Goal: Task Accomplishment & Management: Use online tool/utility

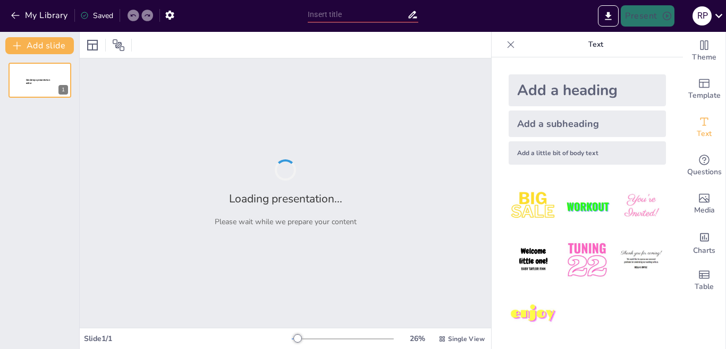
type input "Komponen Software dan Hardware: Dasar-dasar Teknologi Informasi"
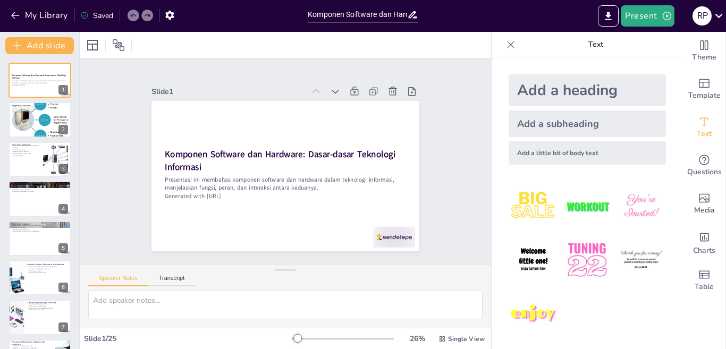
checkbox input "true"
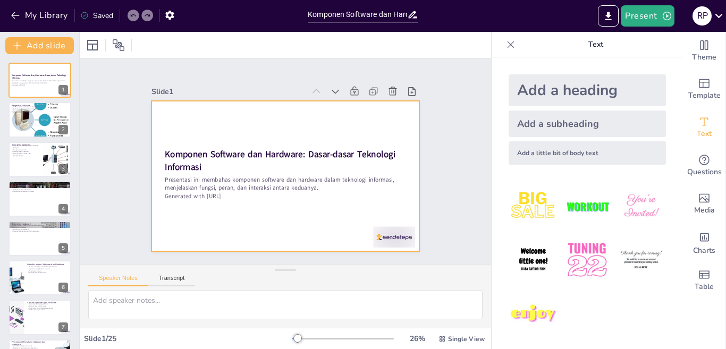
checkbox input "true"
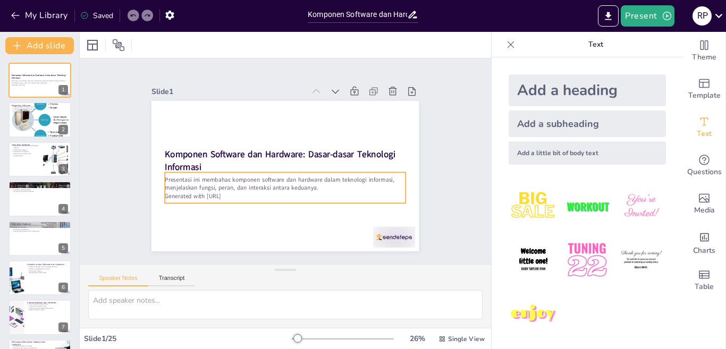
checkbox input "true"
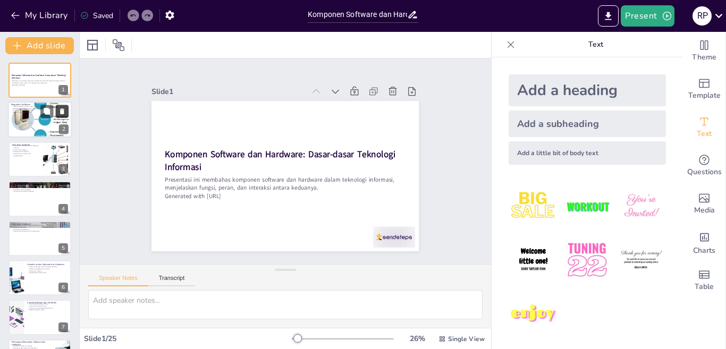
checkbox input "true"
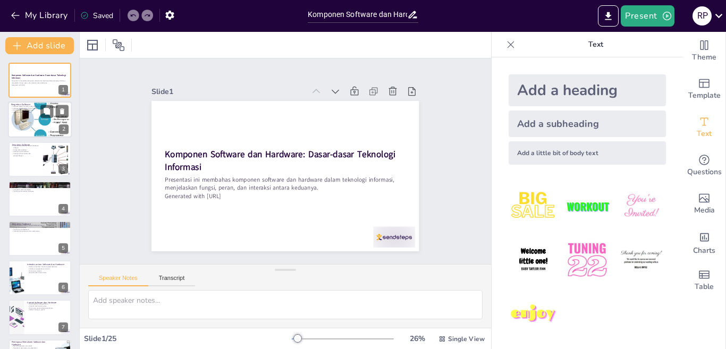
click at [54, 113] on div at bounding box center [54, 111] width 28 height 13
type textarea "Software merupakan kunci dalam operasional komputer, berfungsi sebagai instruks…"
checkbox input "true"
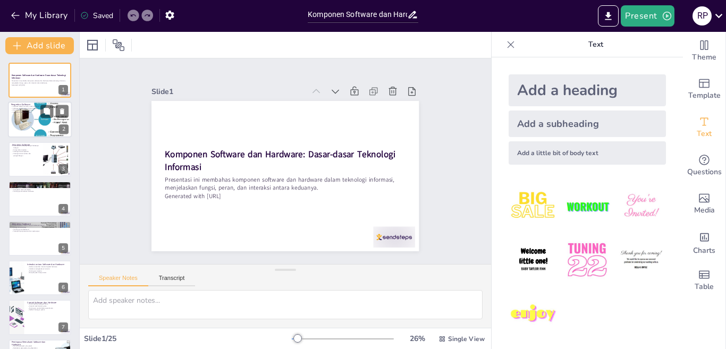
checkbox input "true"
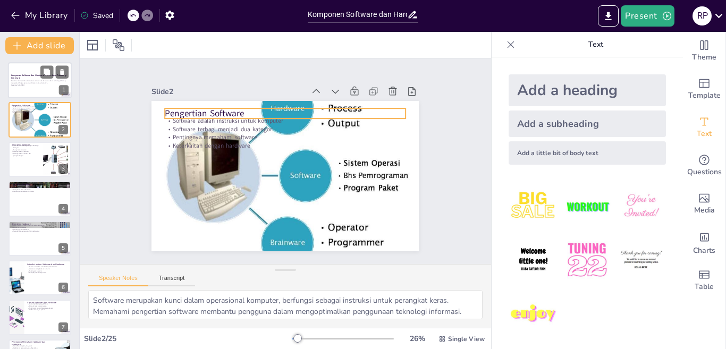
checkbox input "true"
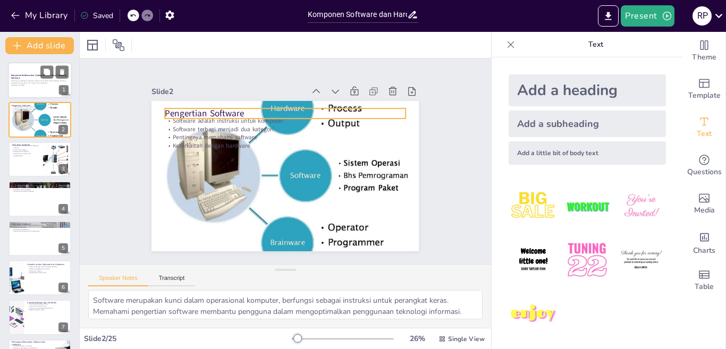
click at [36, 77] on strong "Komponen Software dan Hardware: Dasar-dasar Teknologi Informasi" at bounding box center [38, 77] width 55 height 6
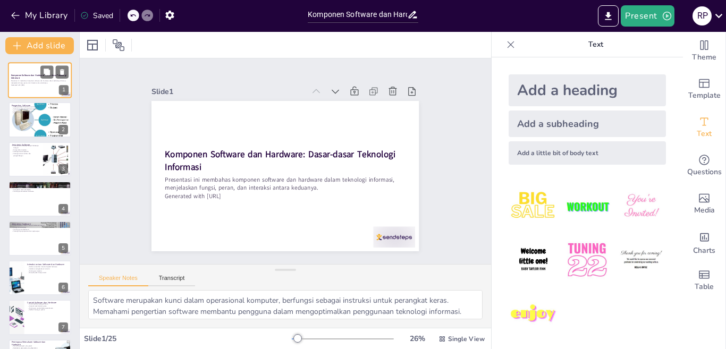
checkbox input "true"
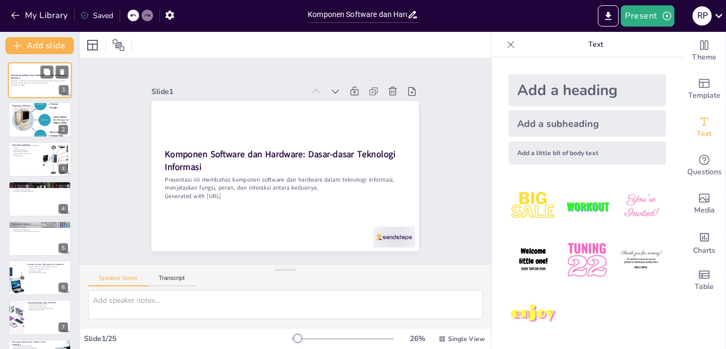
checkbox input "true"
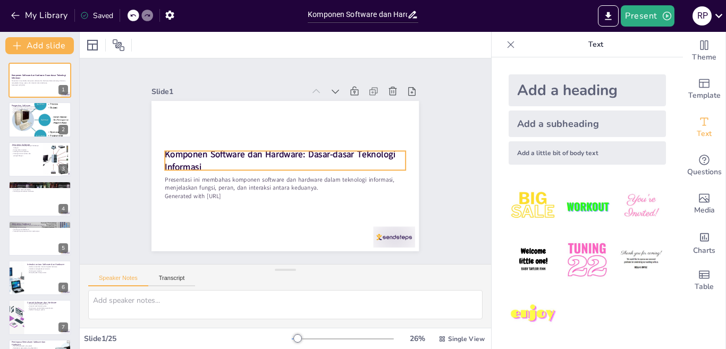
checkbox input "true"
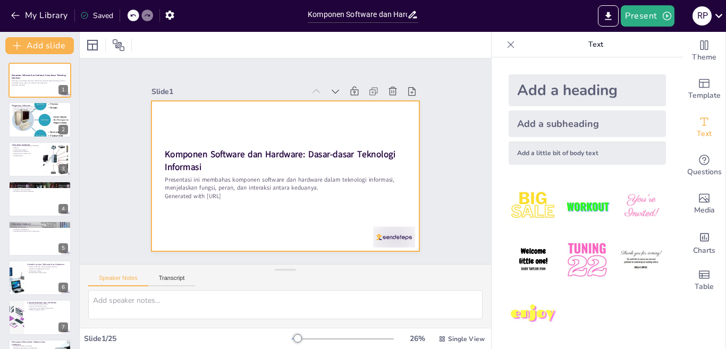
checkbox input "true"
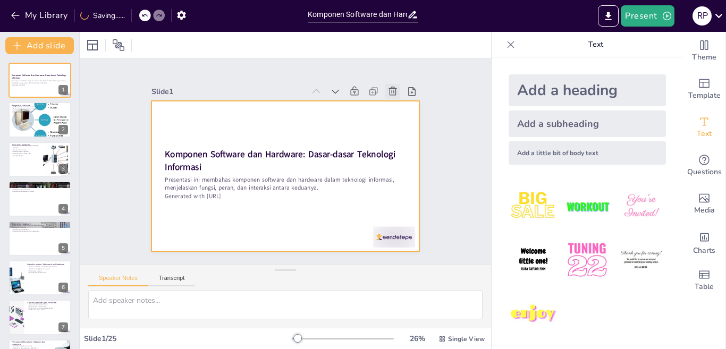
checkbox input "true"
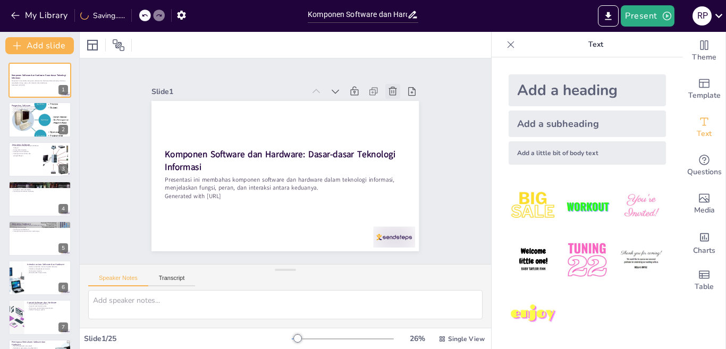
click at [388, 89] on icon at bounding box center [393, 91] width 11 height 11
type textarea "Software merupakan kunci dalam operasional komputer, berfungsi sebagai instruks…"
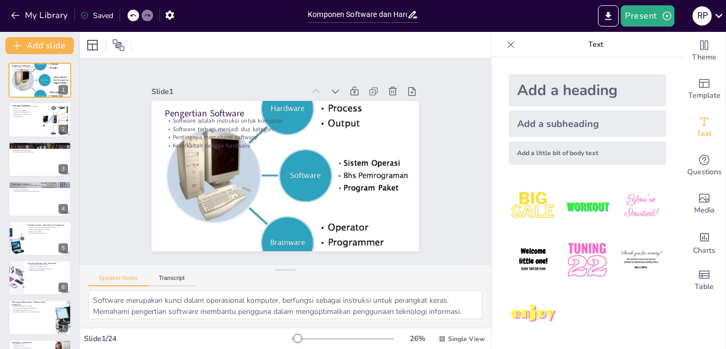
checkbox input "true"
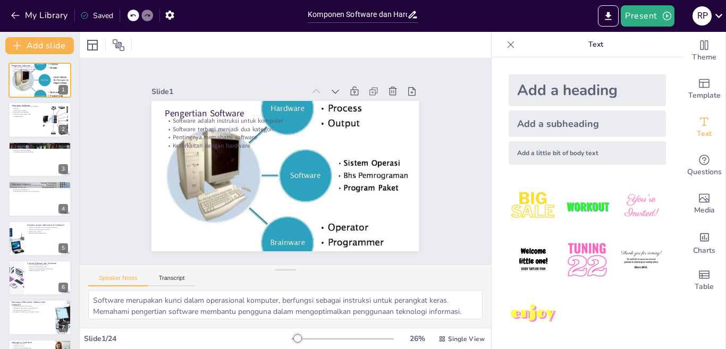
checkbox input "true"
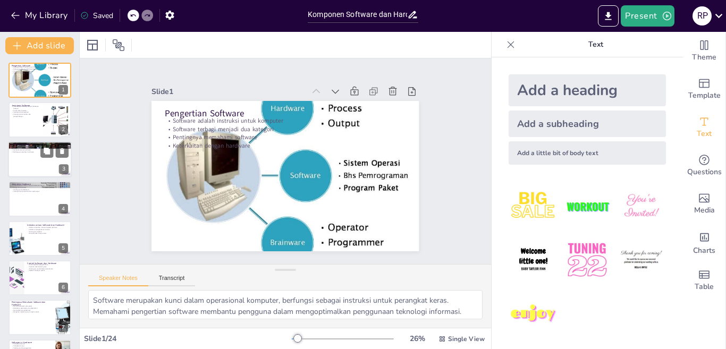
checkbox input "true"
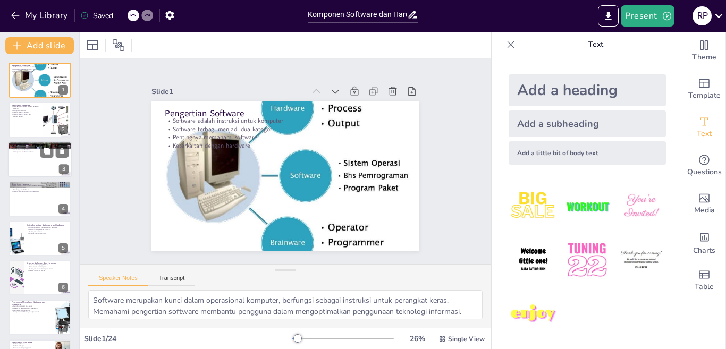
click at [41, 175] on div at bounding box center [40, 159] width 64 height 36
type textarea "Hardware merupakan bagian fisik dari komputer yang berfungsi untuk menjalankan …"
checkbox input "true"
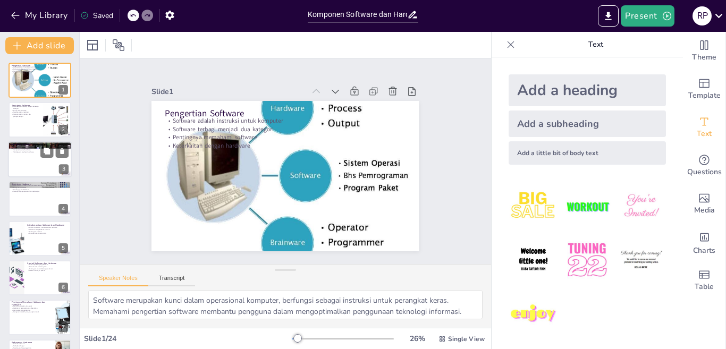
checkbox input "true"
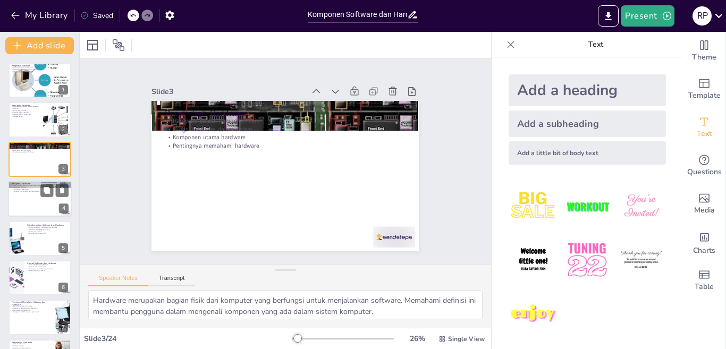
checkbox input "true"
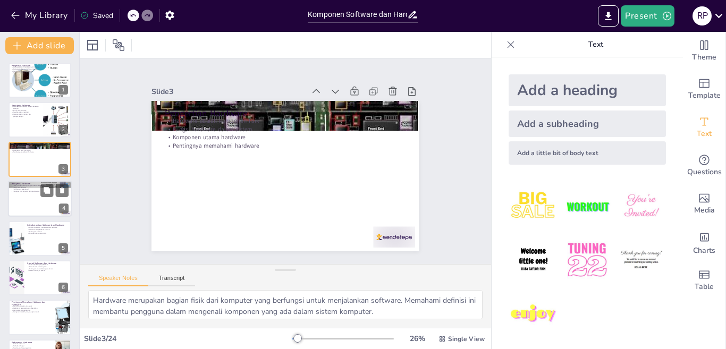
checkbox input "true"
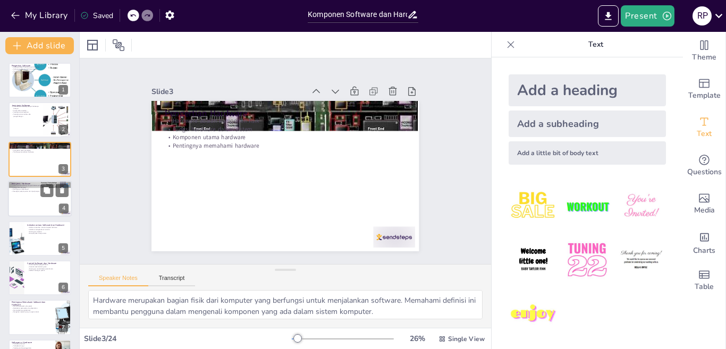
click at [38, 211] on div at bounding box center [40, 199] width 64 height 36
type textarea "Kategori hardware mencakup CPU, RAM, motherboard, penyimpanan, dan perangkat in…"
checkbox input "true"
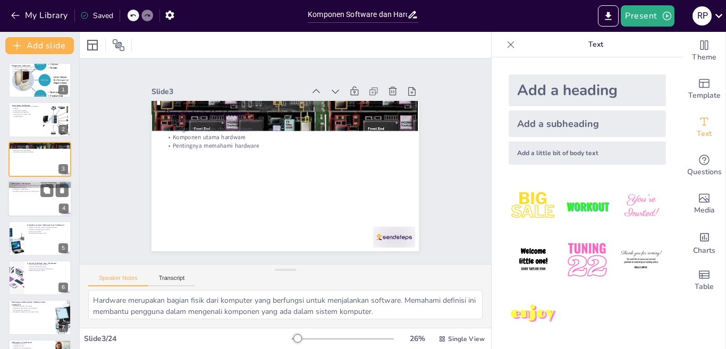
checkbox input "true"
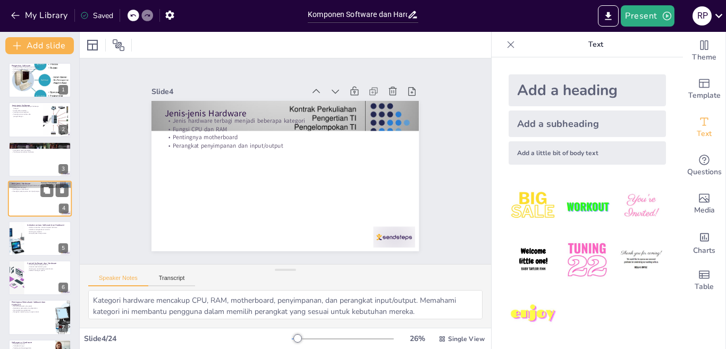
checkbox input "true"
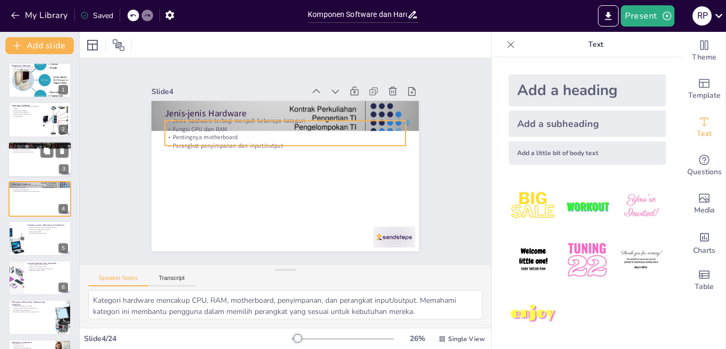
checkbox input "true"
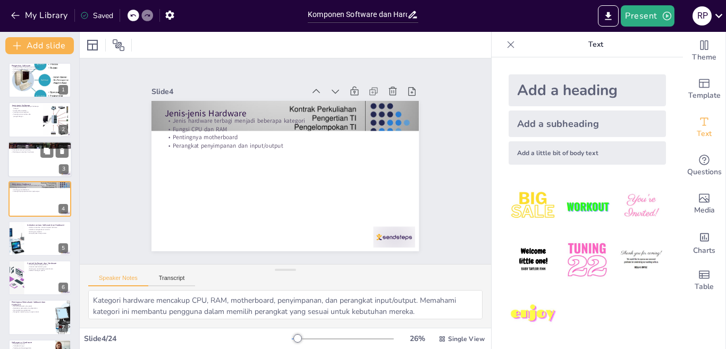
click at [36, 157] on div at bounding box center [40, 159] width 64 height 36
type textarea "Hardware merupakan bagian fisik dari komputer yang berfungsi untuk menjalankan …"
checkbox input "true"
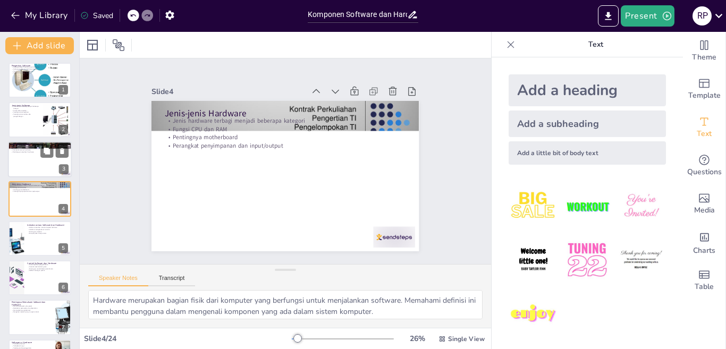
checkbox input "true"
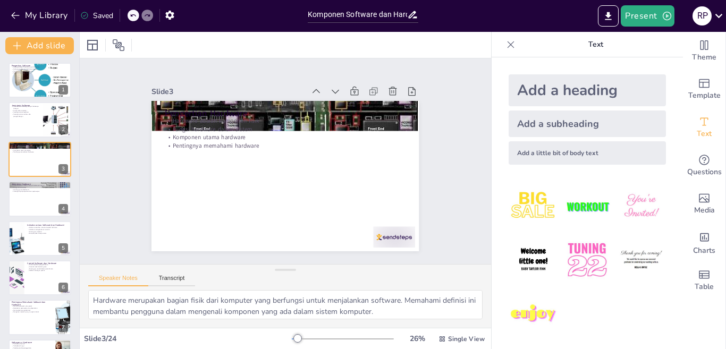
checkbox input "true"
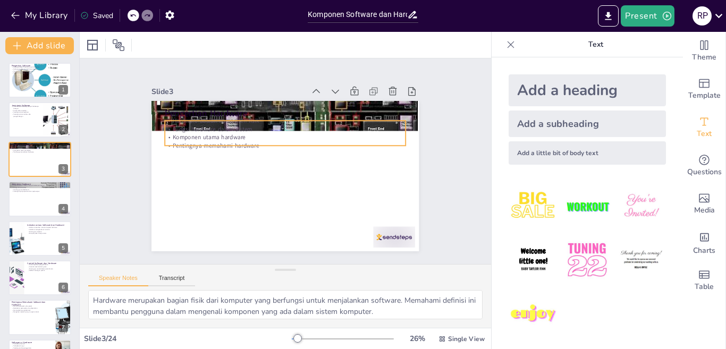
checkbox input "true"
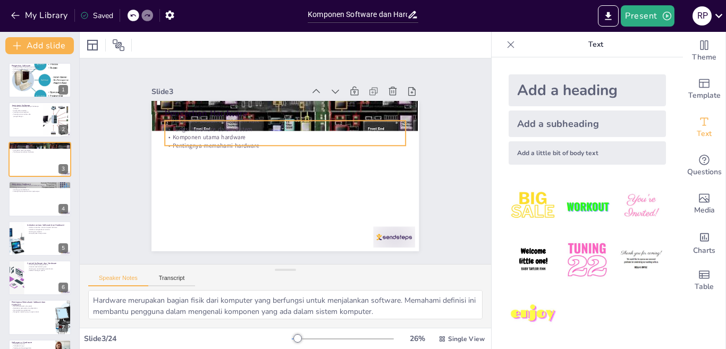
click at [172, 135] on p "Komponen utama hardware" at bounding box center [285, 137] width 241 height 9
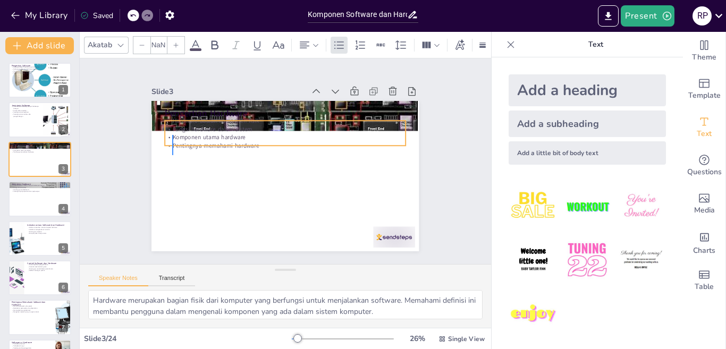
checkbox input "true"
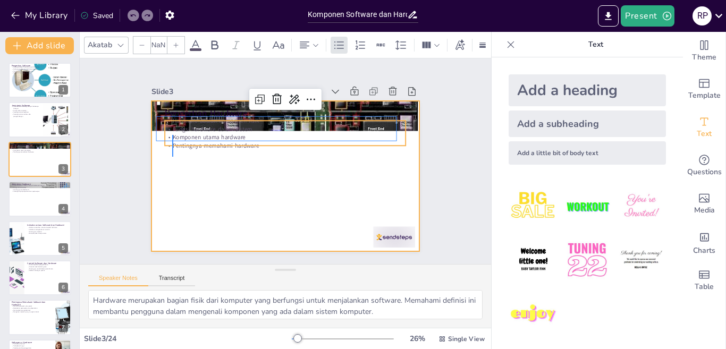
checkbox input "true"
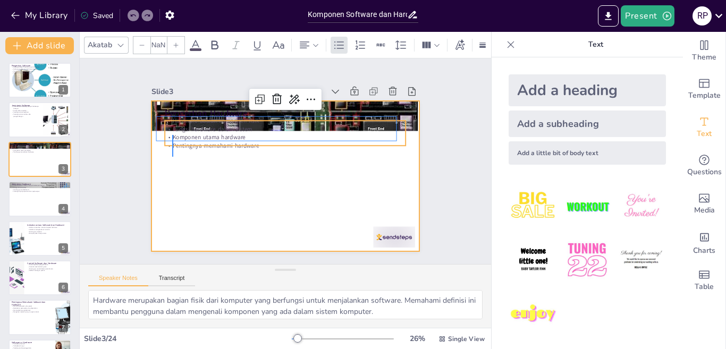
type input "32"
checkbox input "true"
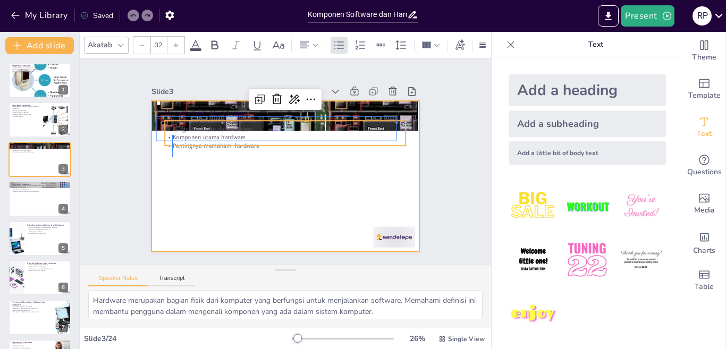
checkbox input "true"
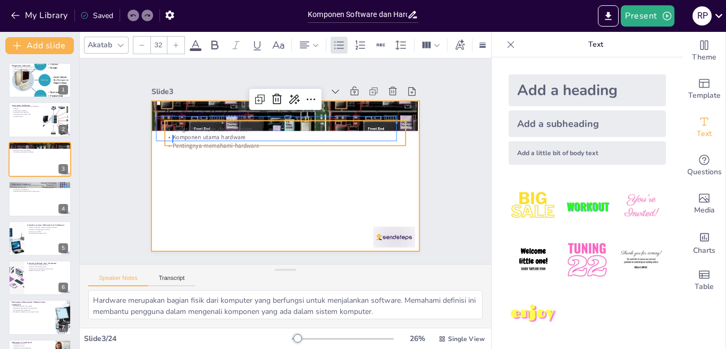
checkbox input "true"
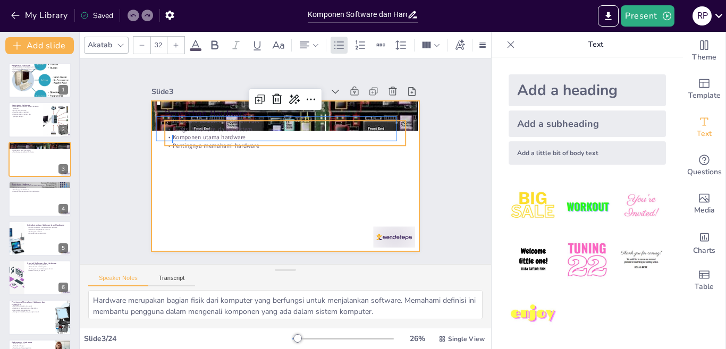
checkbox input "true"
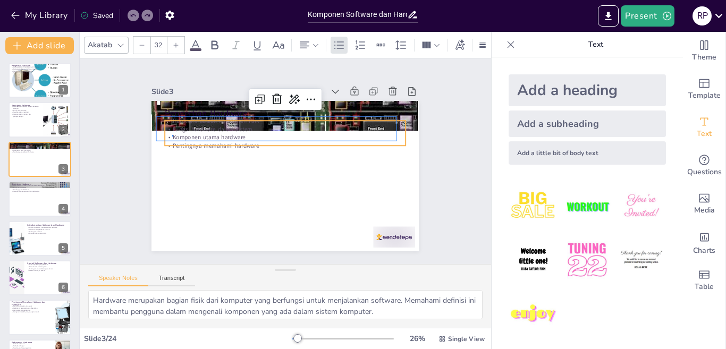
click at [173, 132] on p "Komponen utama hardware" at bounding box center [288, 138] width 240 height 34
click at [173, 133] on p "Komponen utama hardware" at bounding box center [285, 137] width 241 height 9
checkbox input "true"
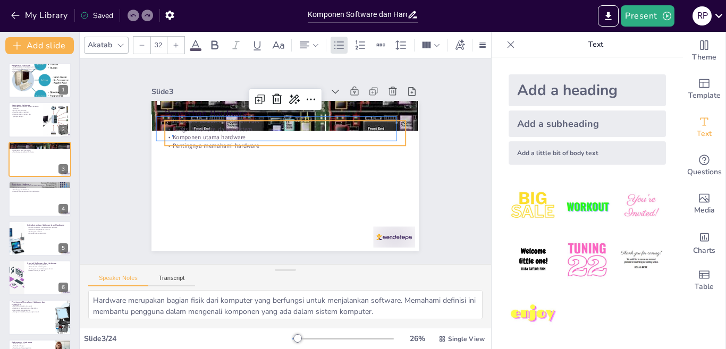
checkbox input "true"
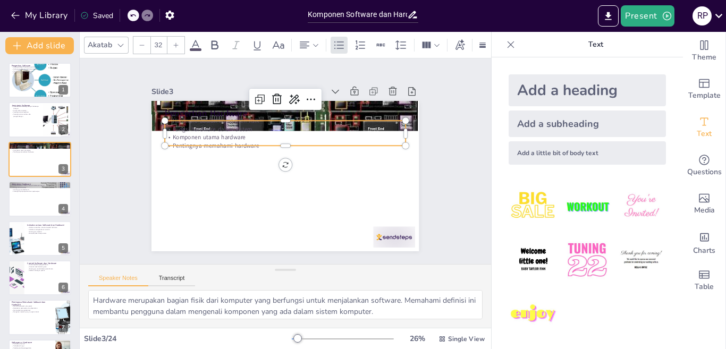
checkbox input "true"
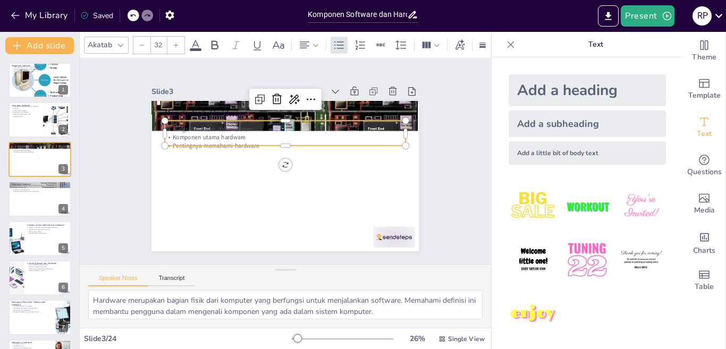
checkbox input "true"
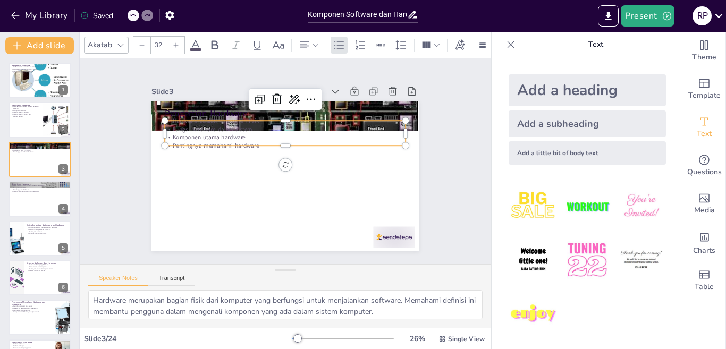
checkbox input "true"
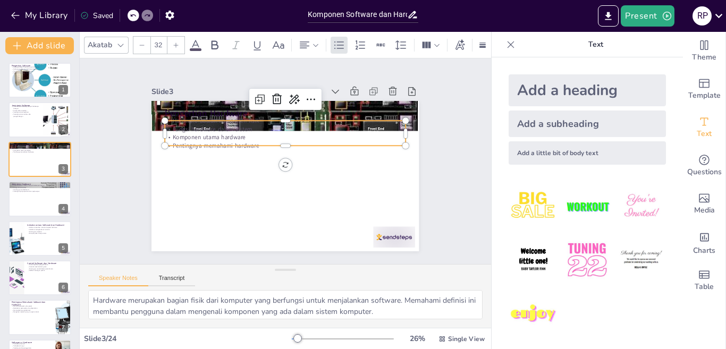
checkbox input "true"
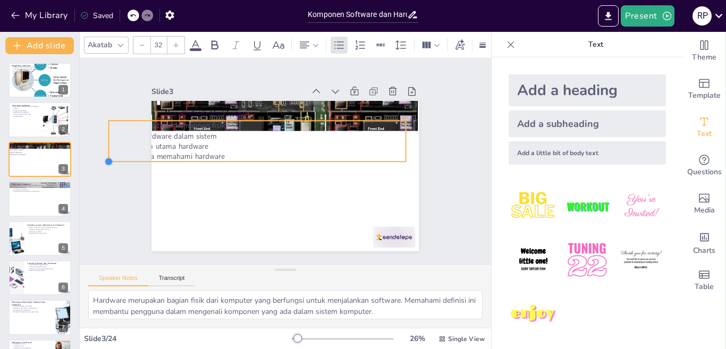
checkbox input "true"
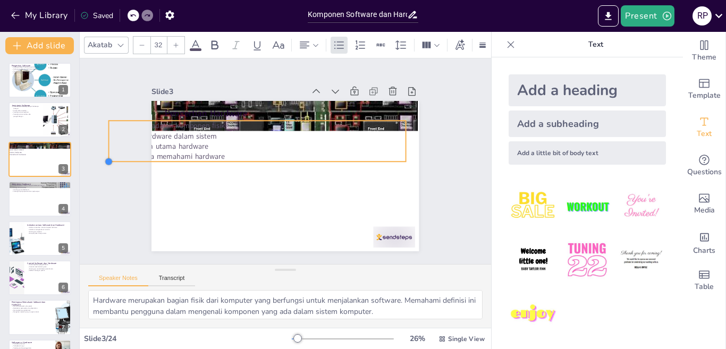
checkbox input "true"
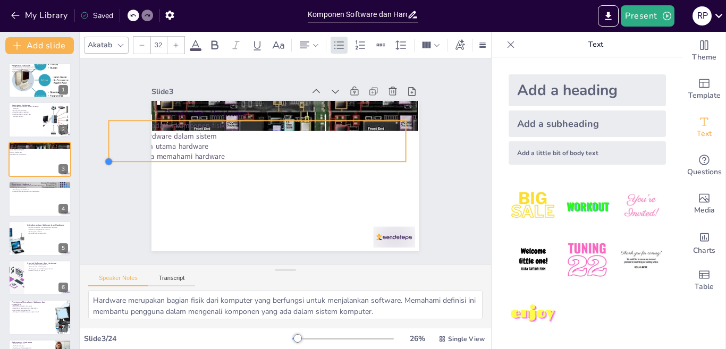
type input "39.5"
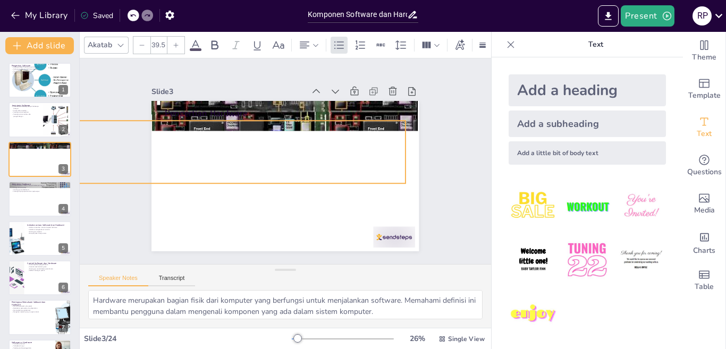
checkbox input "true"
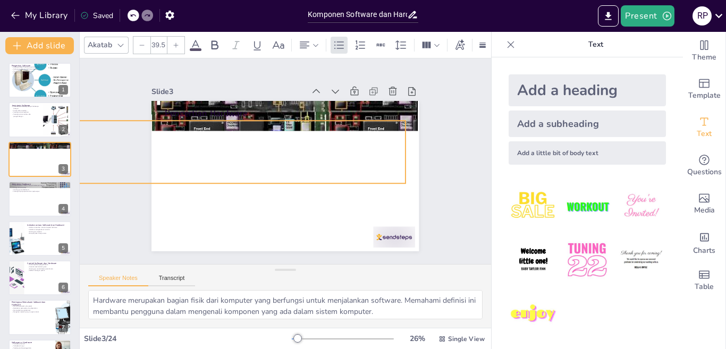
type input "56.4"
checkbox input "true"
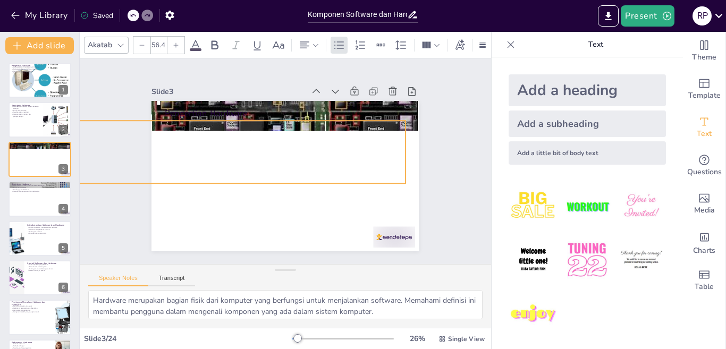
checkbox input "true"
type input "60.5"
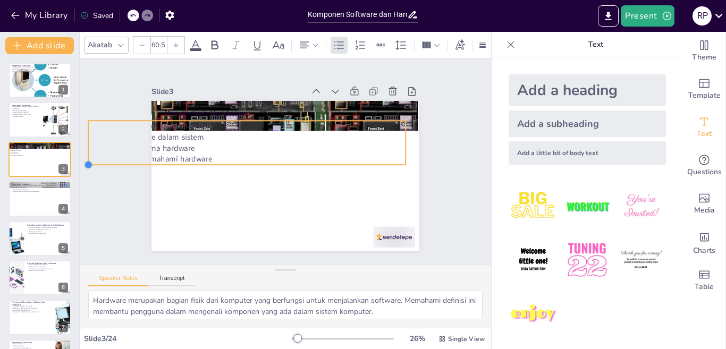
checkbox input "true"
drag, startPoint x: 155, startPoint y: 140, endPoint x: 321, endPoint y: 150, distance: 165.7
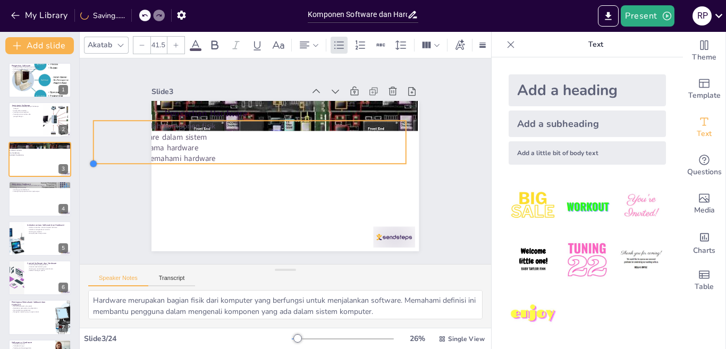
click at [321, 150] on div "Pengertian Hardware Hardware adalah komponen fisik Fungsi hardware dalam sistem…" at bounding box center [284, 176] width 282 height 178
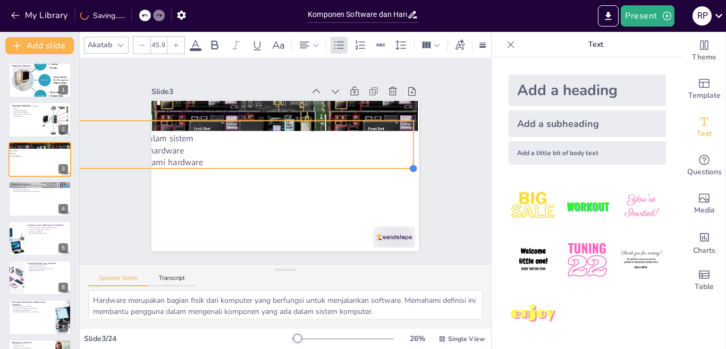
drag, startPoint x: 395, startPoint y: 161, endPoint x: 381, endPoint y: 157, distance: 14.7
click at [409, 164] on div at bounding box center [413, 168] width 9 height 9
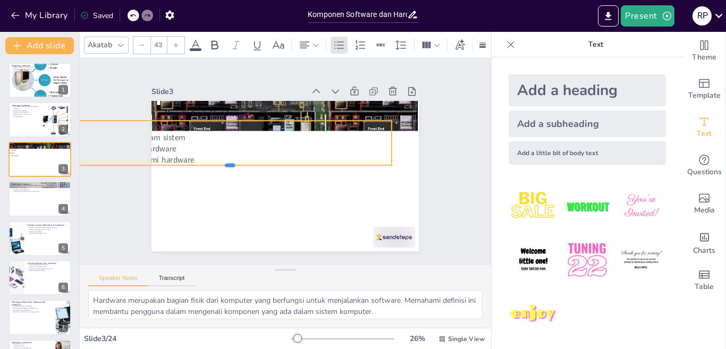
drag, startPoint x: 87, startPoint y: 161, endPoint x: 317, endPoint y: 198, distance: 233.3
click at [145, 165] on div at bounding box center [229, 169] width 323 height 9
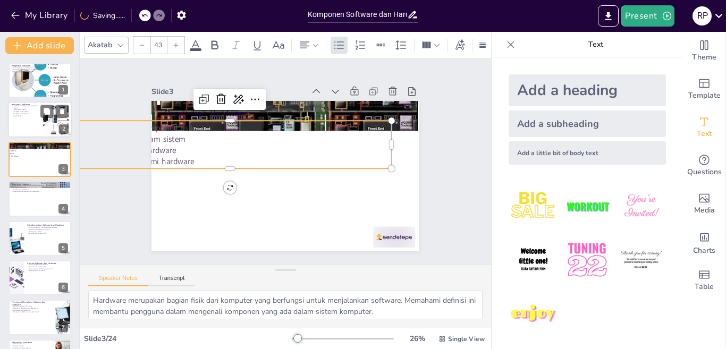
click at [16, 130] on div at bounding box center [40, 120] width 64 height 36
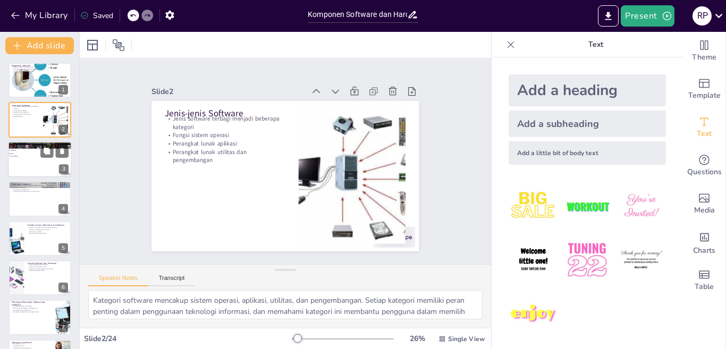
click at [28, 163] on div at bounding box center [40, 159] width 64 height 36
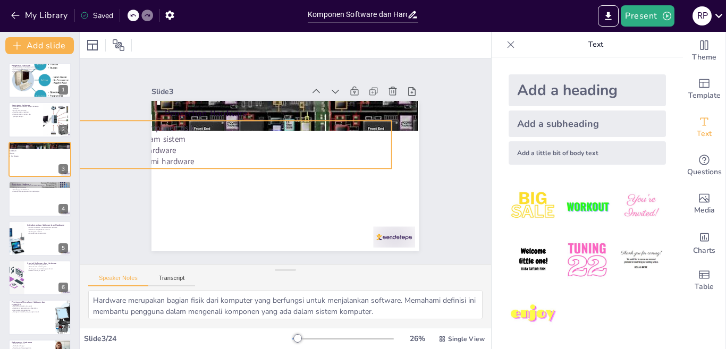
click at [160, 146] on p "Komponen utama hardware" at bounding box center [229, 150] width 323 height 11
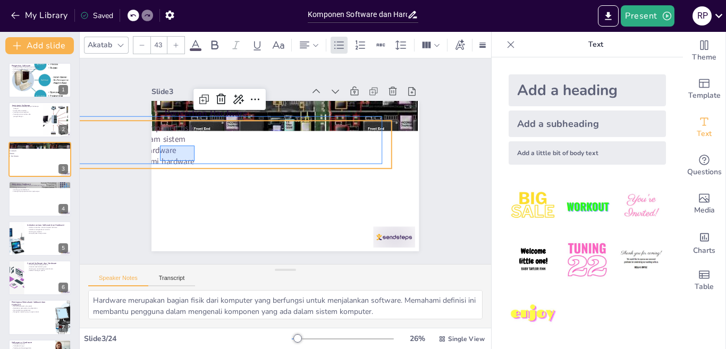
drag, startPoint x: 160, startPoint y: 146, endPoint x: 218, endPoint y: 163, distance: 60.1
click at [218, 163] on div "Hardware adalah komponen fisik Fungsi hardware dalam sistem Komponen utama hard…" at bounding box center [232, 139] width 327 height 82
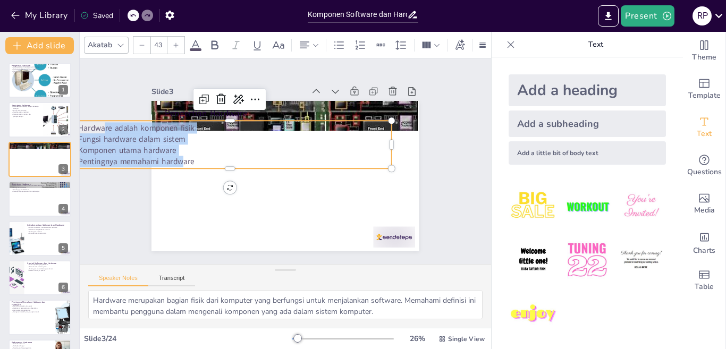
drag, startPoint x: 94, startPoint y: 125, endPoint x: 172, endPoint y: 159, distance: 85.3
click at [172, 159] on div "Hardware adalah komponen fisik Fungsi hardware dalam sistem Komponen utama hard…" at bounding box center [229, 144] width 323 height 45
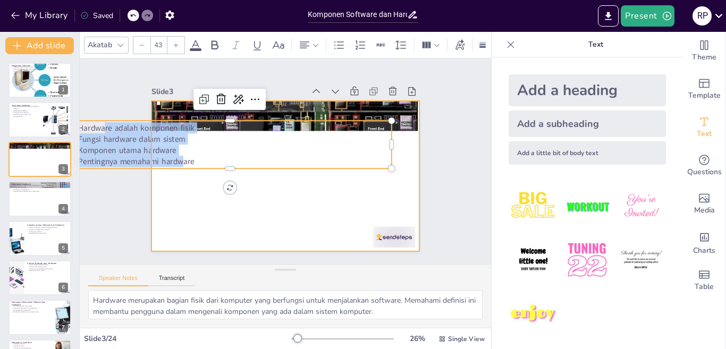
click at [190, 196] on div at bounding box center [285, 176] width 267 height 150
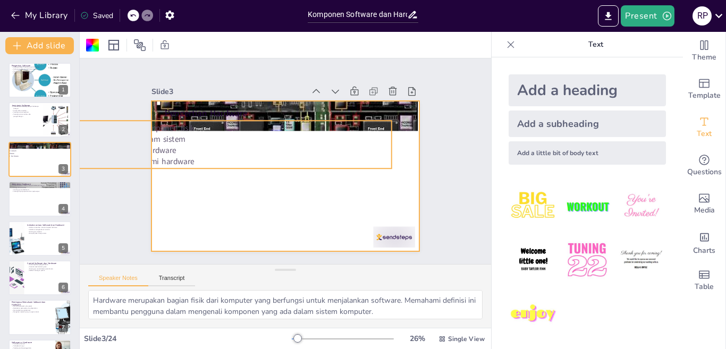
click at [162, 146] on p "Komponen utama hardware" at bounding box center [229, 150] width 323 height 11
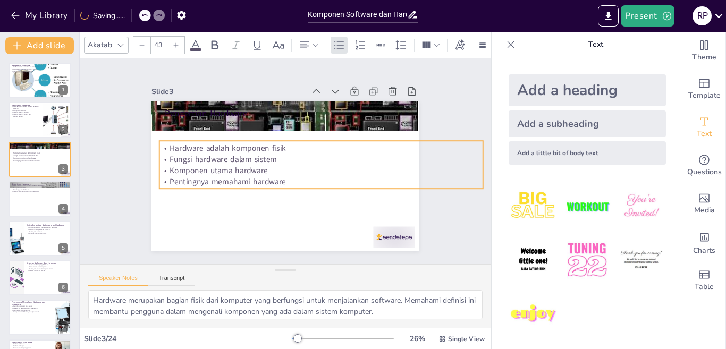
drag, startPoint x: 162, startPoint y: 146, endPoint x: 253, endPoint y: 166, distance: 93.7
click at [253, 166] on p "Komponen utama hardware" at bounding box center [321, 170] width 323 height 11
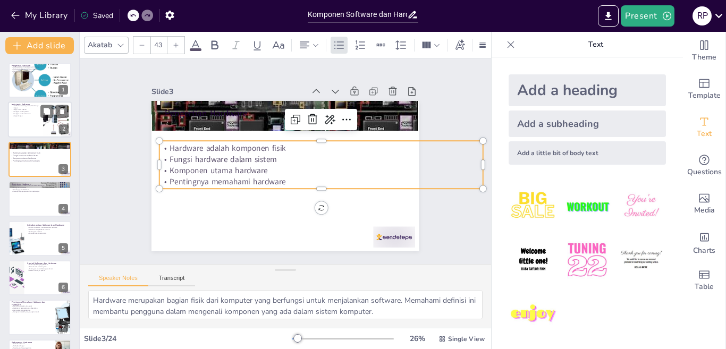
click at [18, 114] on p "Perangkat lunak utilitas dan pengembangan" at bounding box center [25, 115] width 29 height 4
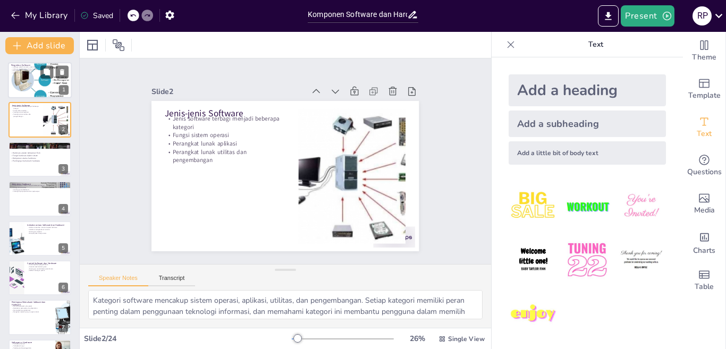
click at [26, 73] on p "Keterkaitan dengan hardware" at bounding box center [39, 73] width 57 height 2
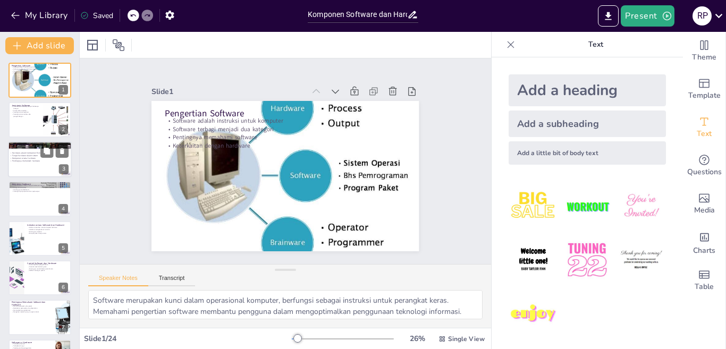
click at [35, 172] on div at bounding box center [40, 159] width 64 height 36
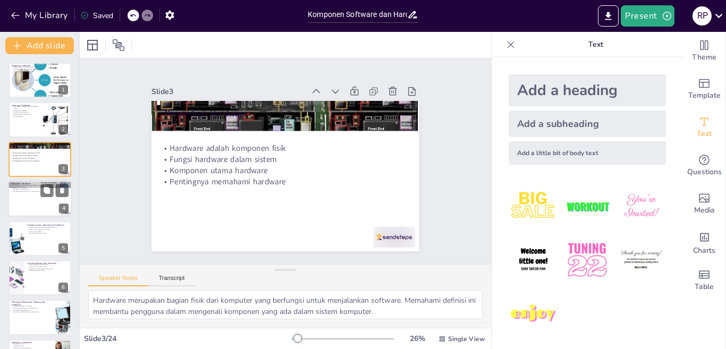
click at [36, 202] on div at bounding box center [40, 199] width 64 height 36
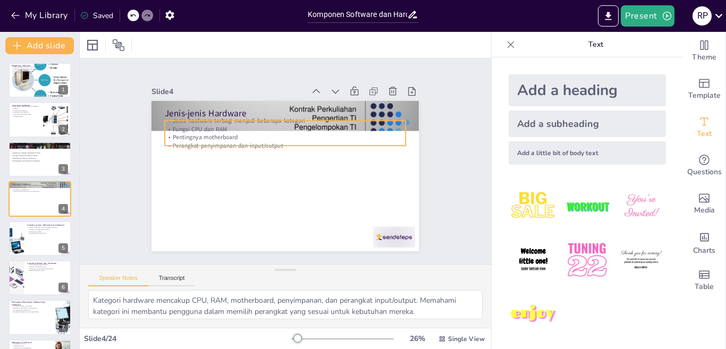
click at [186, 125] on p "Fungsi CPU dan RAM" at bounding box center [285, 129] width 241 height 9
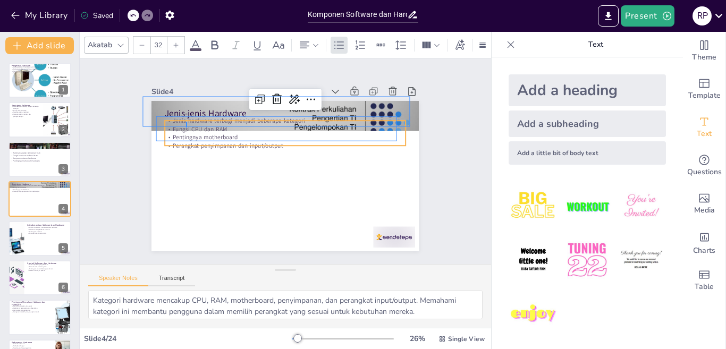
drag, startPoint x: 186, startPoint y: 122, endPoint x: 187, endPoint y: 128, distance: 5.3
click at [187, 128] on p "Fungsi CPU dan RAM" at bounding box center [285, 129] width 241 height 9
click at [196, 198] on div at bounding box center [285, 176] width 267 height 150
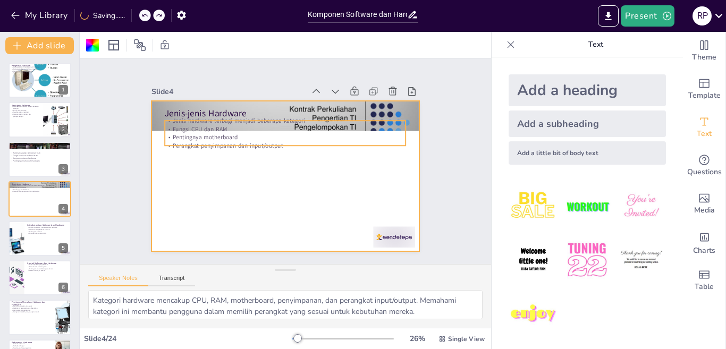
click at [200, 141] on p "Perangkat penyimpanan dan input/output" at bounding box center [285, 145] width 241 height 9
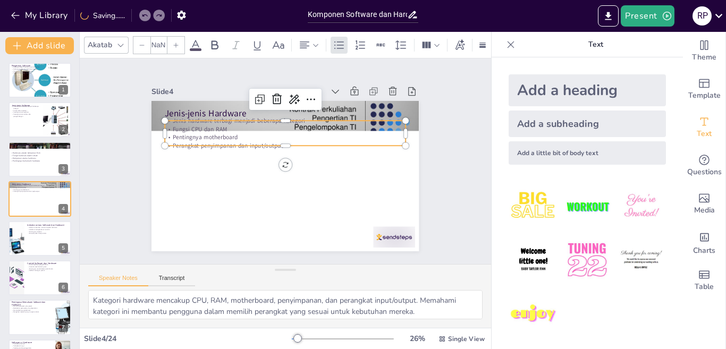
click at [203, 169] on div at bounding box center [285, 176] width 267 height 150
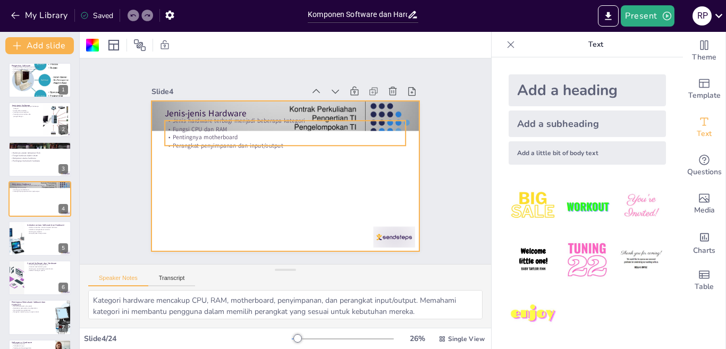
click at [195, 141] on p "Perangkat penyimpanan dan input/output" at bounding box center [285, 145] width 241 height 9
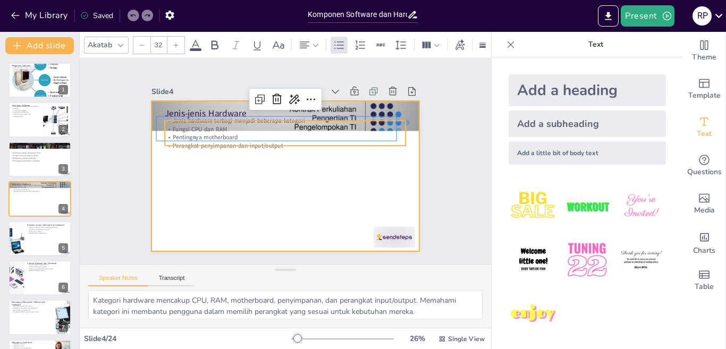
drag, startPoint x: 195, startPoint y: 139, endPoint x: 194, endPoint y: 133, distance: 6.5
click at [194, 133] on p "Pentingnya motherboard" at bounding box center [285, 137] width 241 height 9
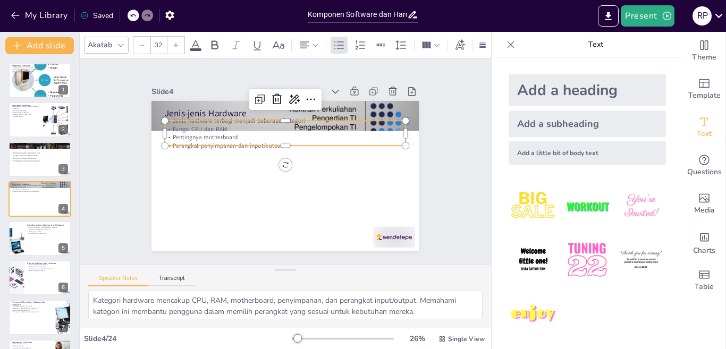
drag, startPoint x: 194, startPoint y: 133, endPoint x: 205, endPoint y: 144, distance: 15.8
click at [194, 125] on div "Jenis hardware terbagi menjadi beberapa kategori Fungsi CPU dan RAM Pentingnya …" at bounding box center [285, 133] width 241 height 34
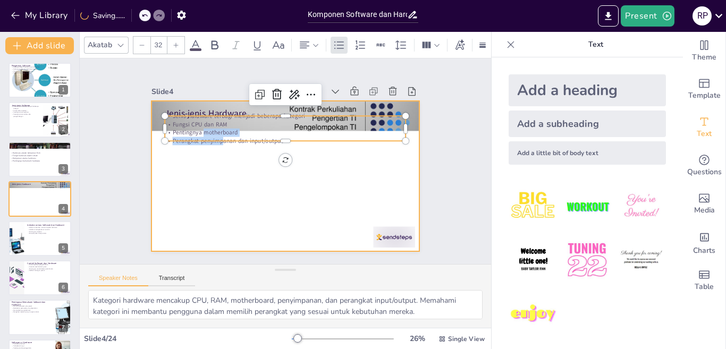
click at [202, 146] on div "Jenis-jenis Hardware Jenis hardware terbagi menjadi beberapa kategori Fungsi CP…" at bounding box center [285, 176] width 267 height 150
click at [209, 171] on div at bounding box center [285, 176] width 267 height 150
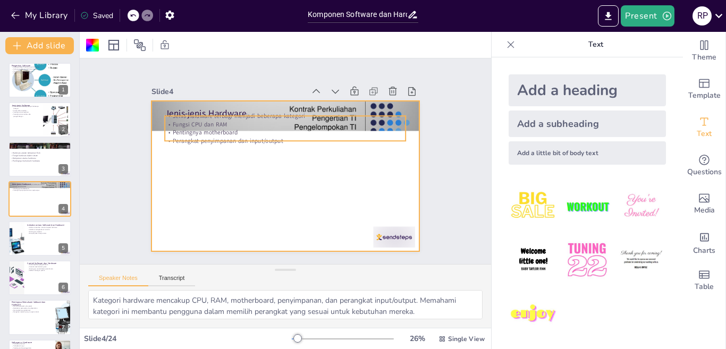
click at [199, 120] on p "Fungsi CPU dan RAM" at bounding box center [285, 124] width 241 height 9
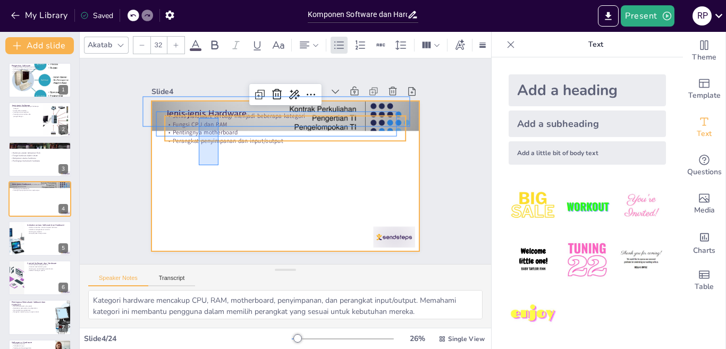
drag, startPoint x: 199, startPoint y: 118, endPoint x: 219, endPoint y: 165, distance: 51.3
click at [219, 115] on div "Jenis-jenis Hardware Jenis hardware terbagi menjadi beberapa kategori Fungsi CP…" at bounding box center [292, 101] width 266 height 28
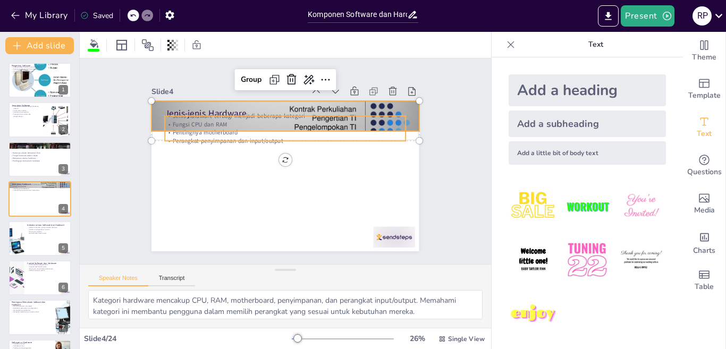
click at [204, 129] on p "Pentingnya motherboard" at bounding box center [285, 133] width 241 height 9
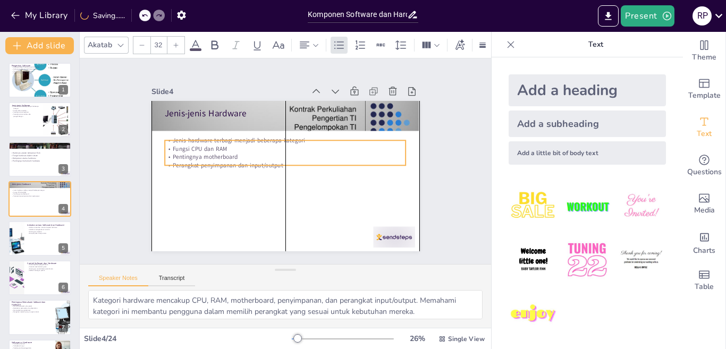
drag, startPoint x: 204, startPoint y: 127, endPoint x: 205, endPoint y: 150, distance: 24.0
click at [205, 153] on p "Pentingnya motherboard" at bounding box center [285, 157] width 241 height 9
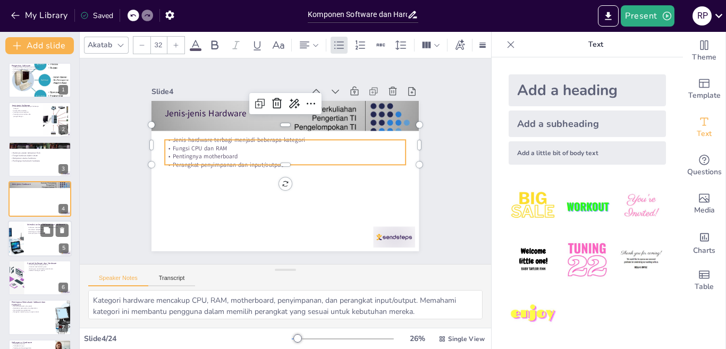
click at [40, 244] on div at bounding box center [40, 239] width 64 height 36
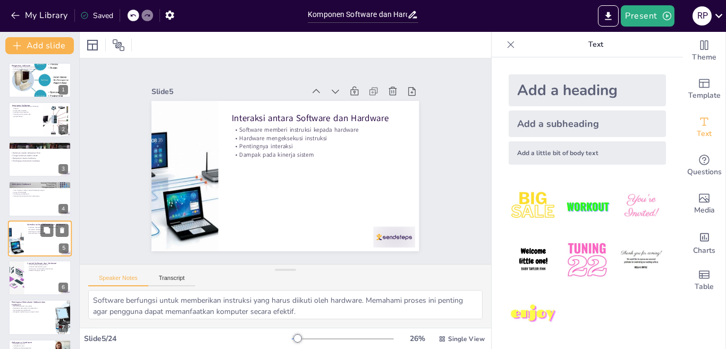
scroll to position [37, 0]
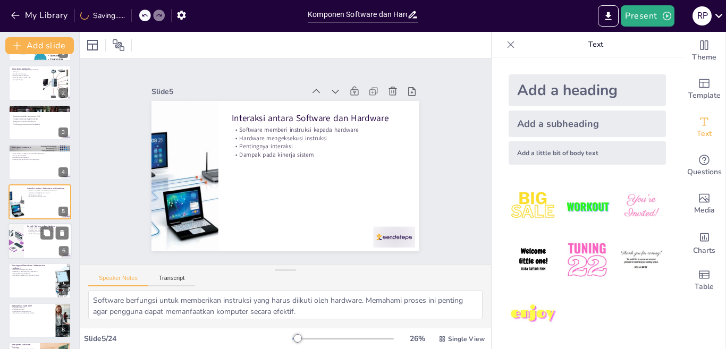
click at [33, 247] on div at bounding box center [40, 241] width 64 height 36
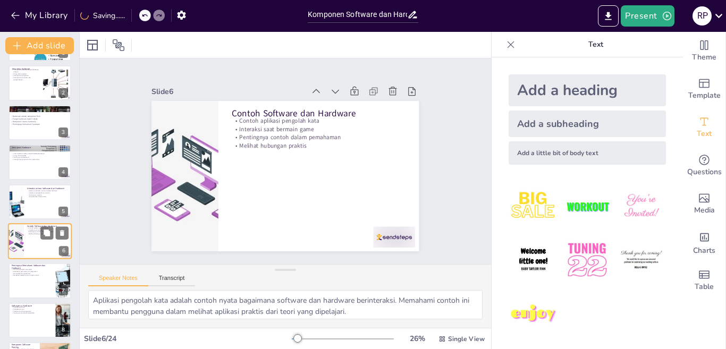
scroll to position [76, 0]
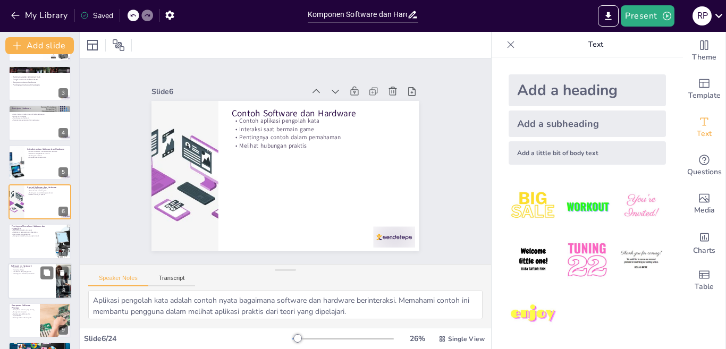
click at [30, 280] on div at bounding box center [40, 281] width 64 height 36
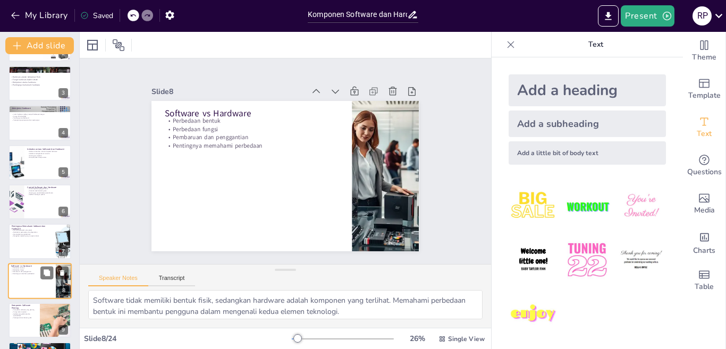
scroll to position [155, 0]
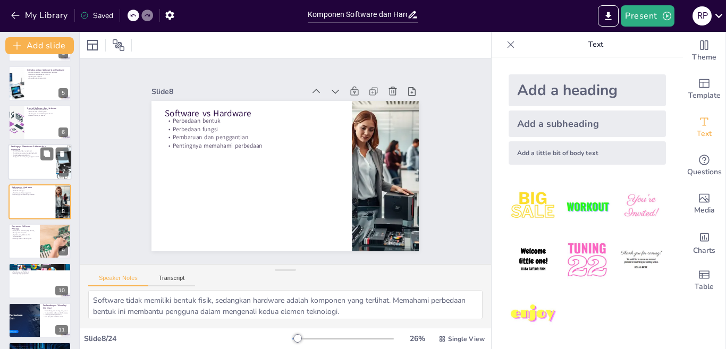
click at [25, 159] on div at bounding box center [40, 163] width 64 height 36
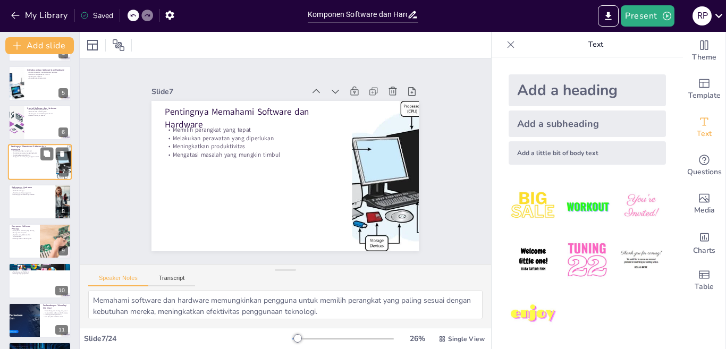
scroll to position [115, 0]
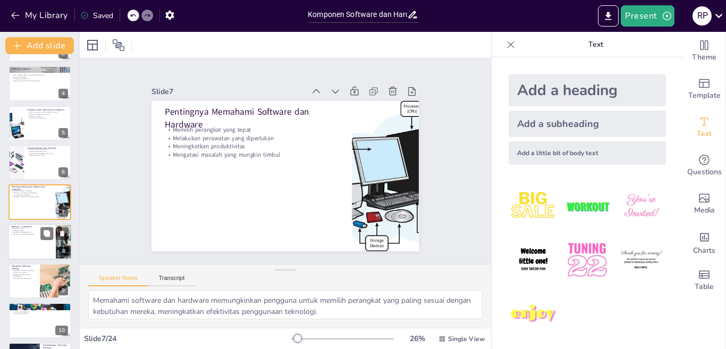
click at [24, 235] on p "Pentingnya memahami perbedaan" at bounding box center [31, 234] width 41 height 2
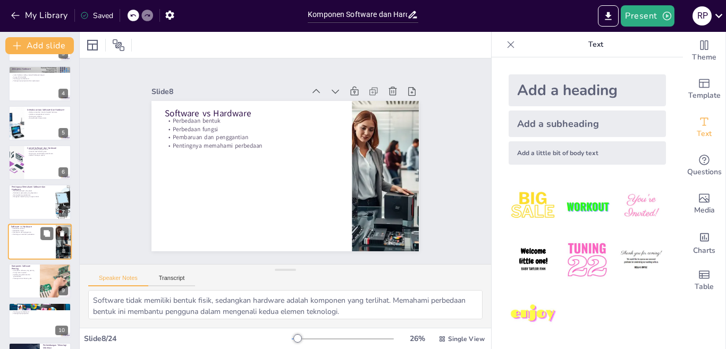
scroll to position [155, 0]
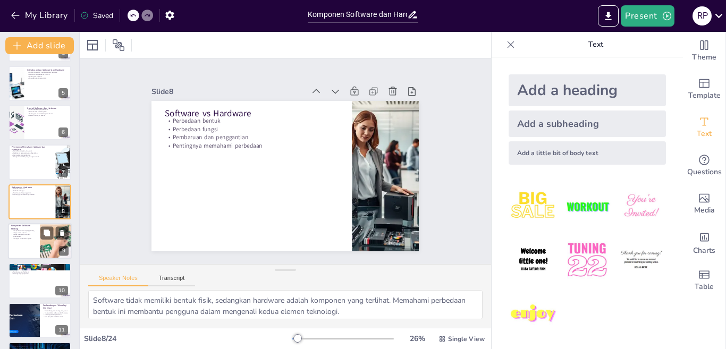
click at [28, 241] on div at bounding box center [40, 241] width 64 height 36
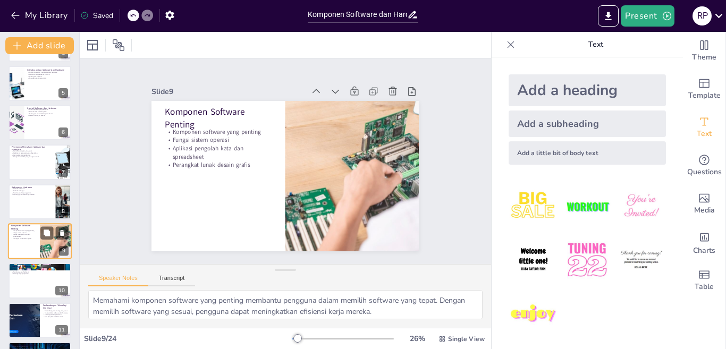
scroll to position [195, 0]
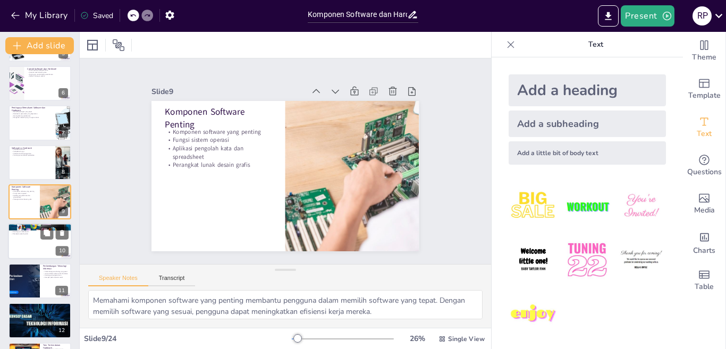
click at [27, 250] on div at bounding box center [40, 242] width 64 height 36
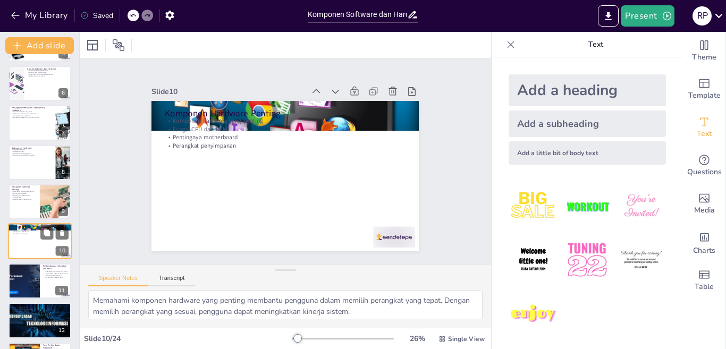
scroll to position [235, 0]
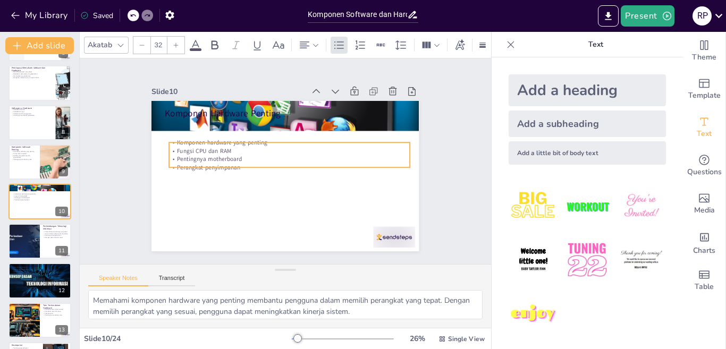
drag, startPoint x: 193, startPoint y: 145, endPoint x: 190, endPoint y: 156, distance: 11.4
click at [190, 156] on p "Pentingnya motherboard" at bounding box center [290, 159] width 241 height 9
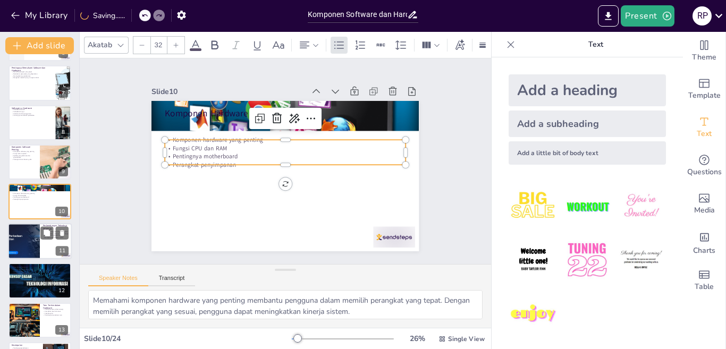
click at [26, 248] on div at bounding box center [24, 241] width 64 height 36
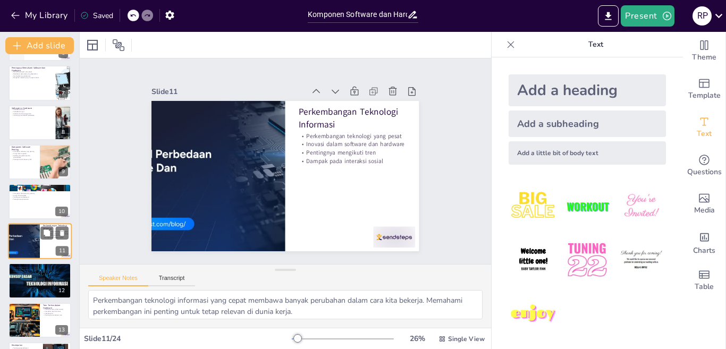
scroll to position [274, 0]
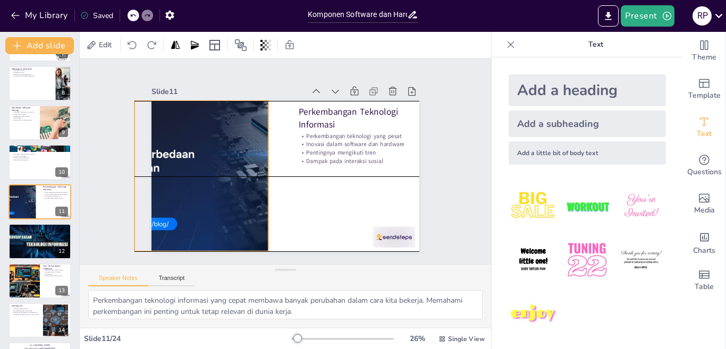
drag, startPoint x: 144, startPoint y: 155, endPoint x: 127, endPoint y: 157, distance: 17.2
click at [127, 157] on div "Slide 1 Pengertian Software Software adalah instruksi untuk komputer Software t…" at bounding box center [285, 161] width 327 height 180
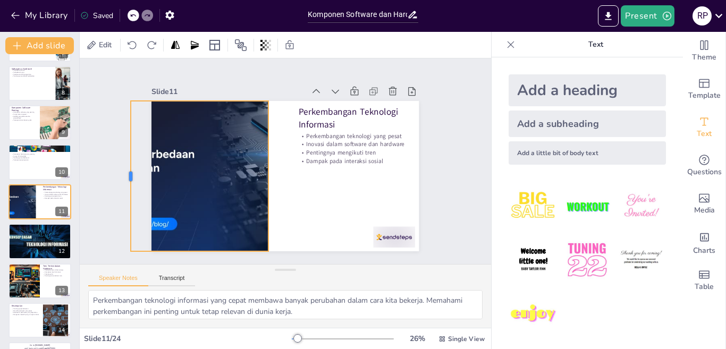
click at [122, 172] on div at bounding box center [126, 176] width 9 height 150
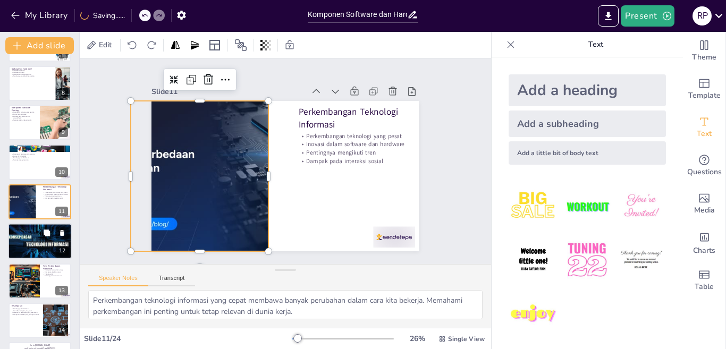
click at [32, 245] on div at bounding box center [40, 242] width 64 height 48
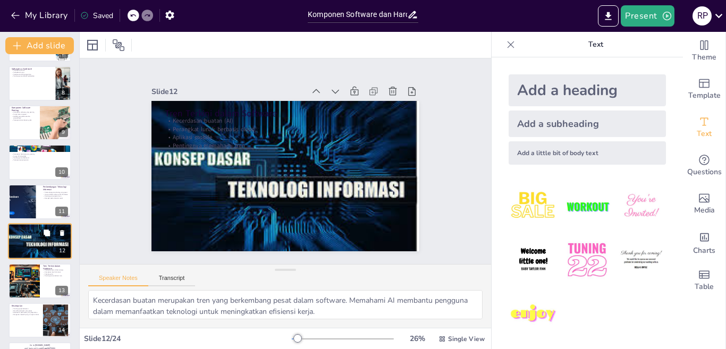
scroll to position [313, 0]
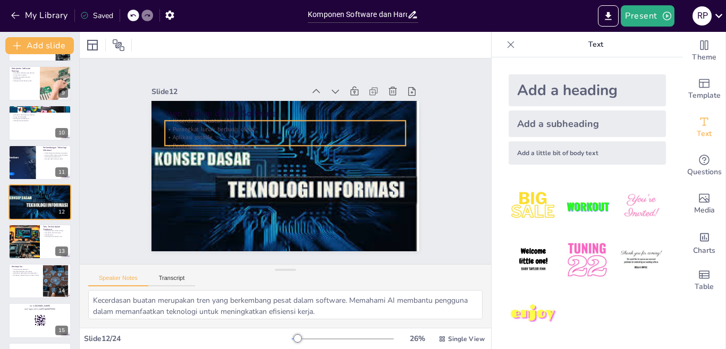
click at [195, 127] on p "Perangkat lunak berbasis cloud" at bounding box center [285, 129] width 241 height 9
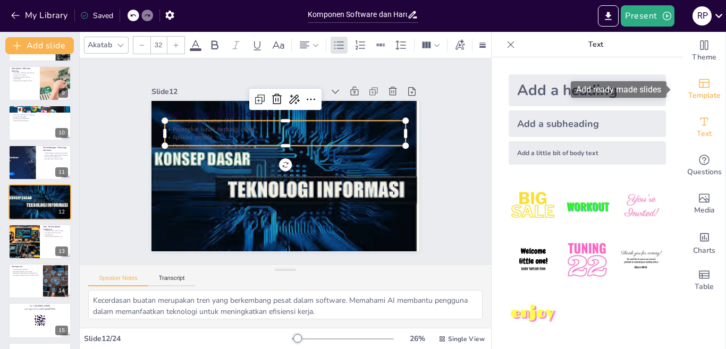
click at [699, 83] on icon "Add ready made slides" at bounding box center [704, 83] width 11 height 9
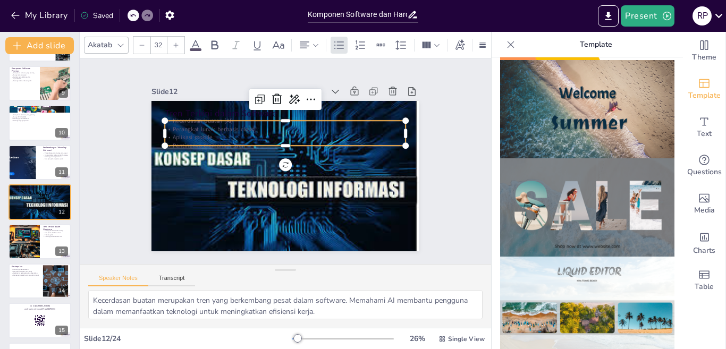
scroll to position [337, 0]
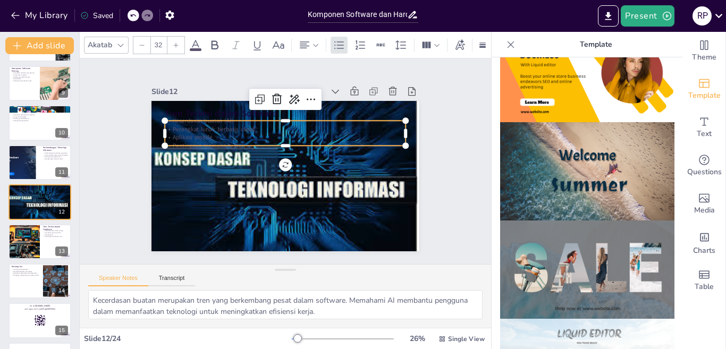
click at [593, 200] on img at bounding box center [587, 171] width 174 height 98
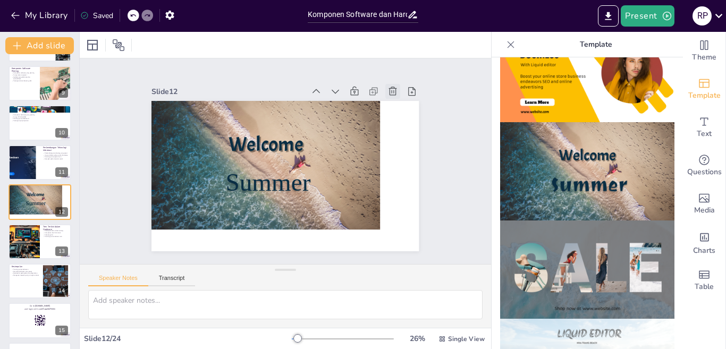
click at [388, 86] on icon at bounding box center [393, 91] width 11 height 11
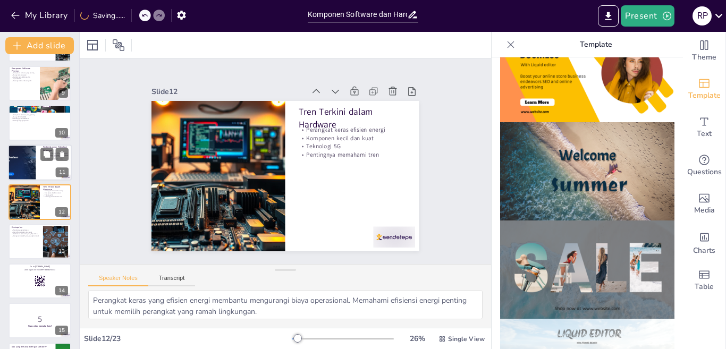
click at [29, 162] on div at bounding box center [20, 163] width 64 height 36
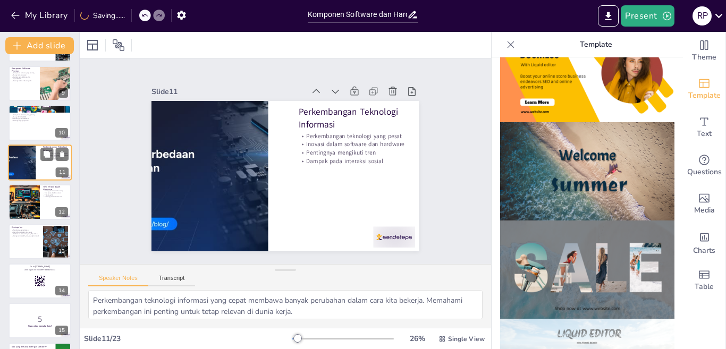
scroll to position [274, 0]
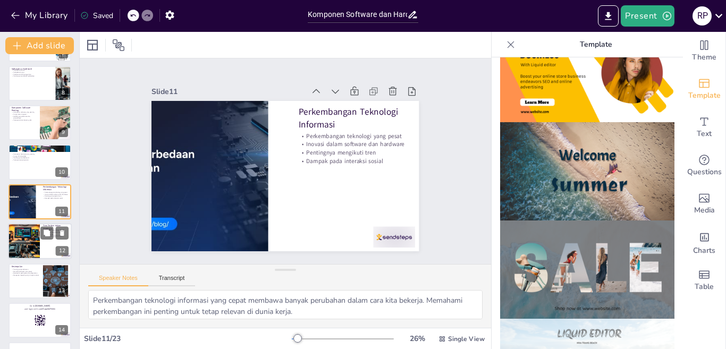
click at [26, 246] on div at bounding box center [24, 241] width 63 height 36
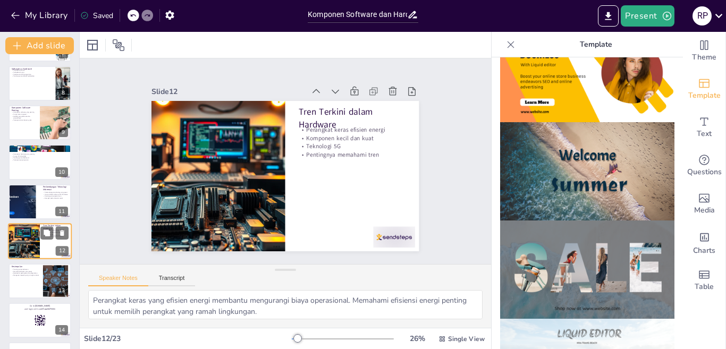
scroll to position [313, 0]
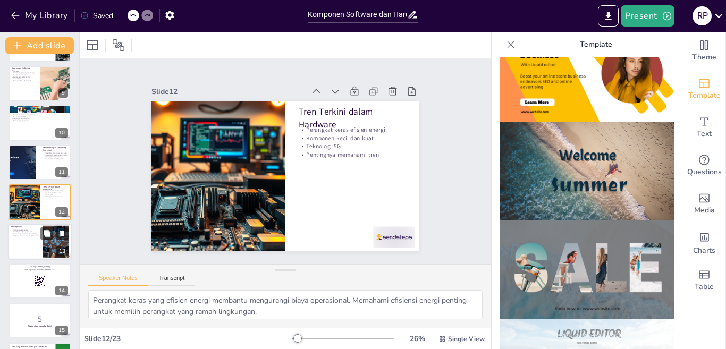
click at [18, 246] on div at bounding box center [40, 242] width 64 height 36
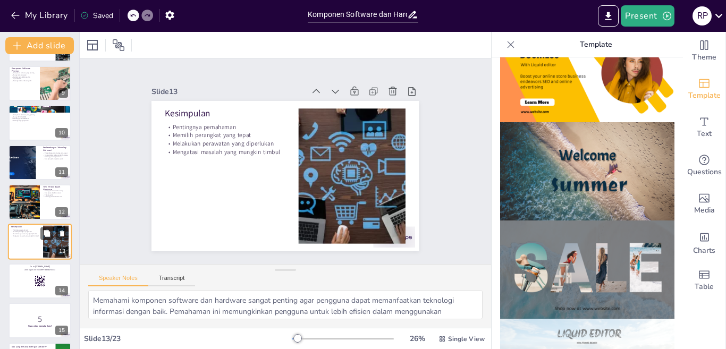
scroll to position [353, 0]
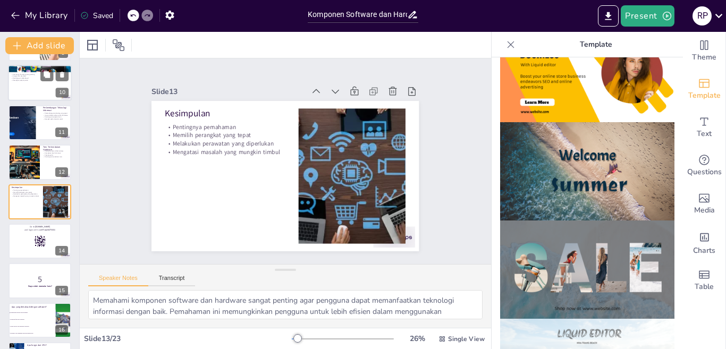
click at [34, 73] on p "Komponen hardware yang penting" at bounding box center [39, 74] width 57 height 2
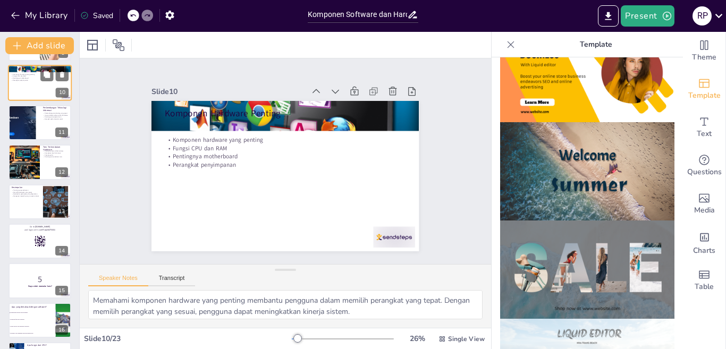
scroll to position [235, 0]
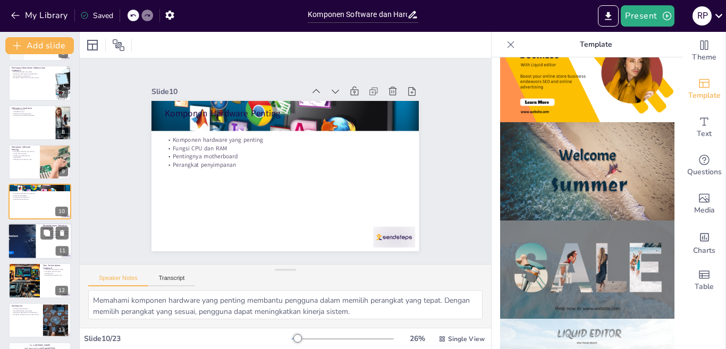
click at [32, 246] on div at bounding box center [20, 241] width 64 height 36
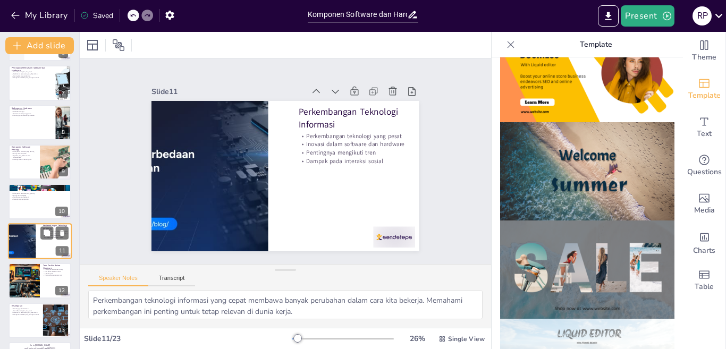
scroll to position [274, 0]
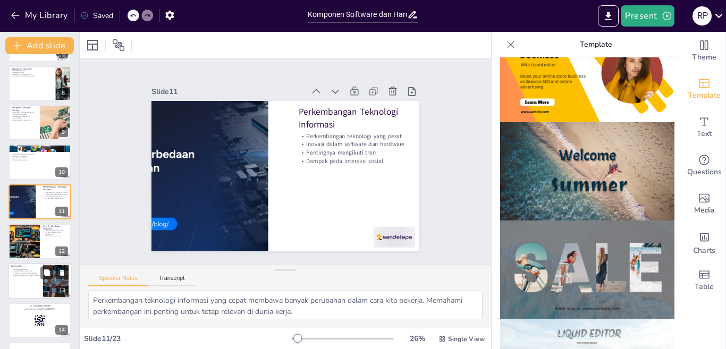
click at [24, 276] on p "Mengatasi masalah yang mungkin timbul" at bounding box center [25, 275] width 29 height 2
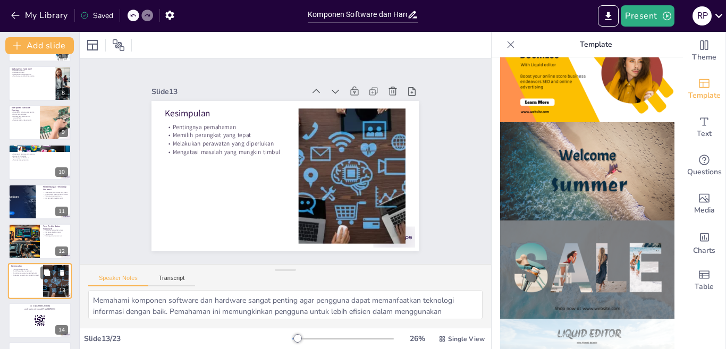
scroll to position [353, 0]
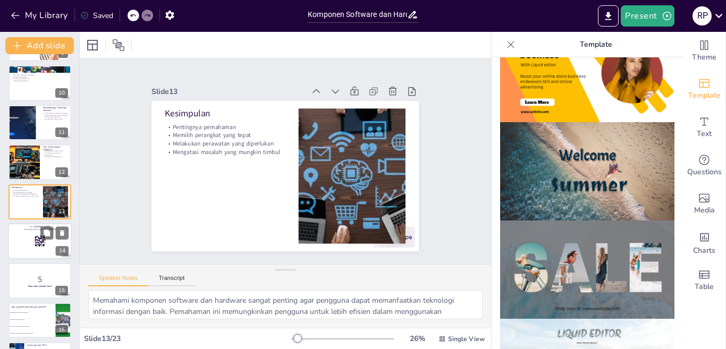
click at [24, 245] on div at bounding box center [40, 241] width 64 height 36
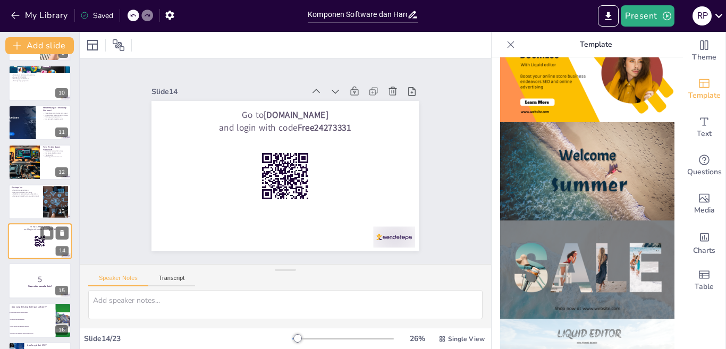
scroll to position [392, 0]
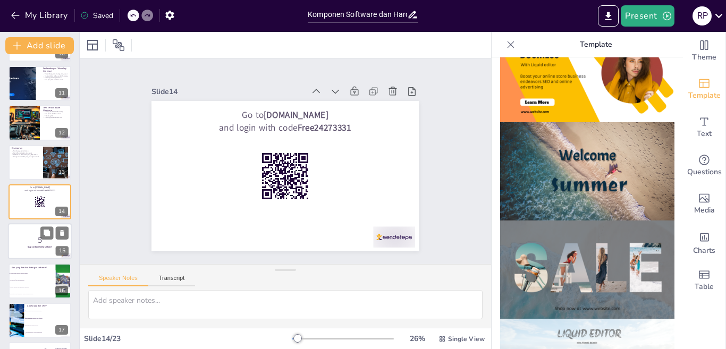
click at [18, 249] on div at bounding box center [40, 242] width 64 height 36
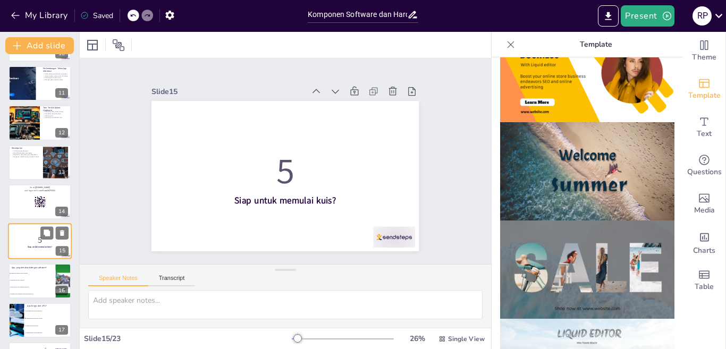
scroll to position [432, 0]
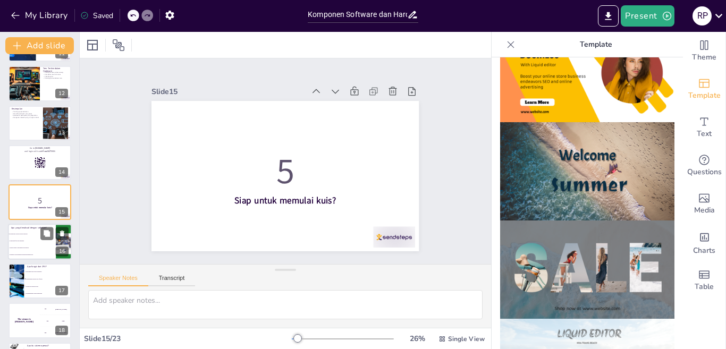
click at [20, 236] on li "Sekumpulan instruksi untuk komputer" at bounding box center [32, 234] width 48 height 7
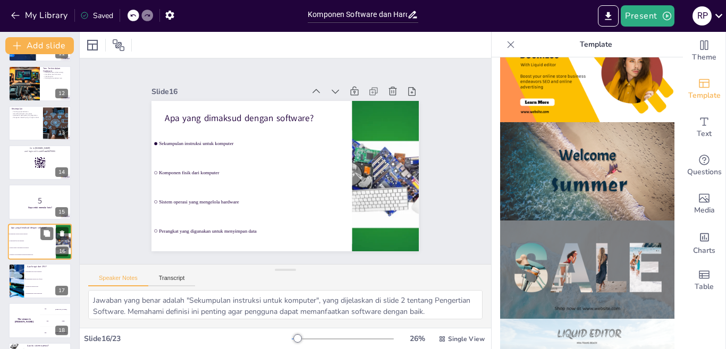
scroll to position [472, 0]
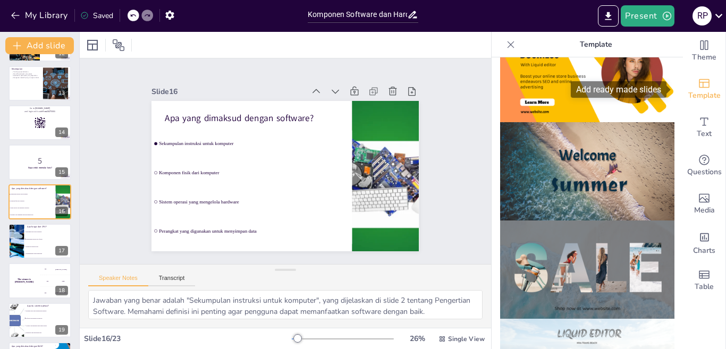
click at [698, 91] on span "Template" at bounding box center [705, 96] width 32 height 12
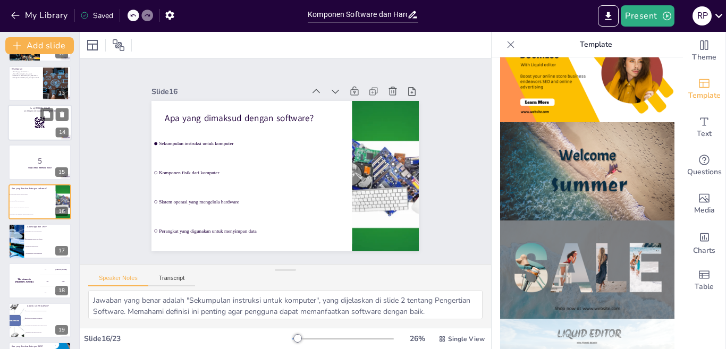
click at [36, 123] on rect at bounding box center [36, 123] width 1 height 1
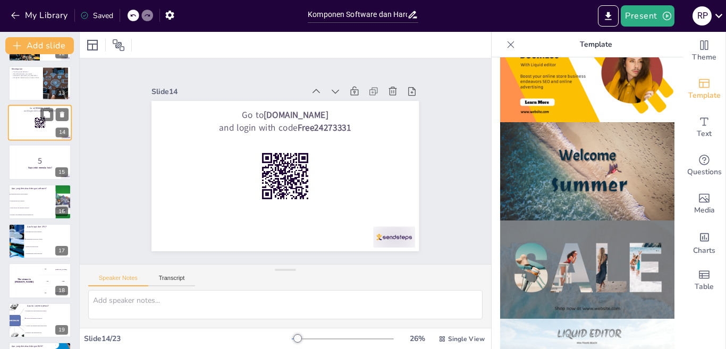
scroll to position [392, 0]
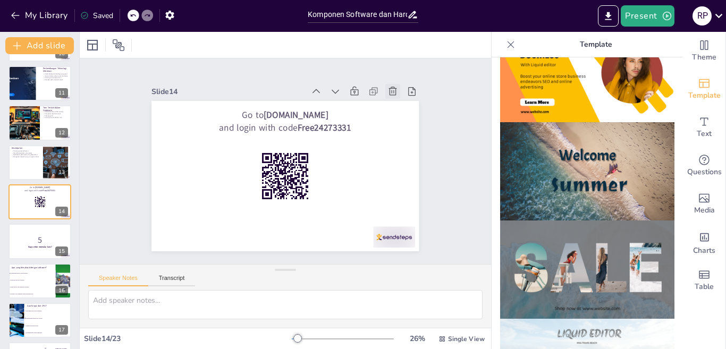
click at [388, 87] on icon at bounding box center [393, 91] width 11 height 11
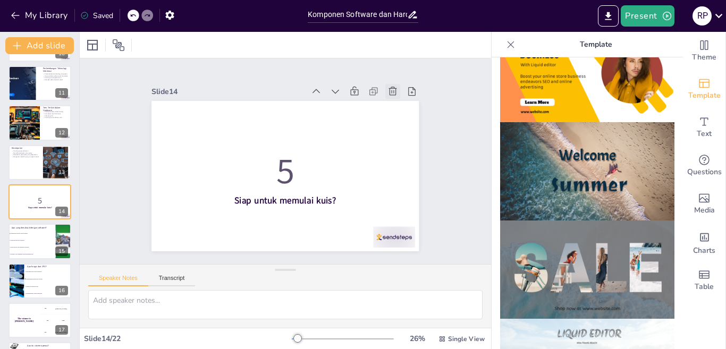
click at [388, 87] on icon at bounding box center [393, 91] width 11 height 11
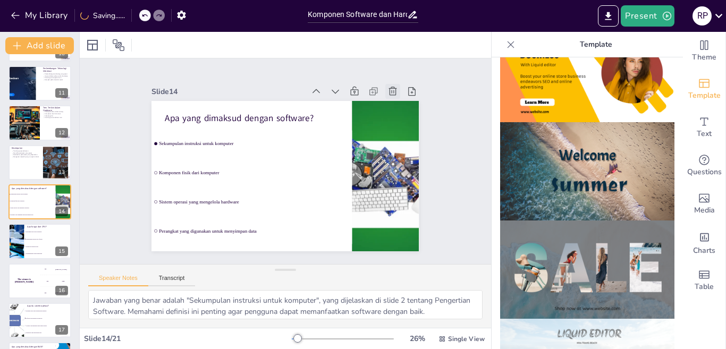
click at [388, 87] on icon at bounding box center [393, 91] width 11 height 11
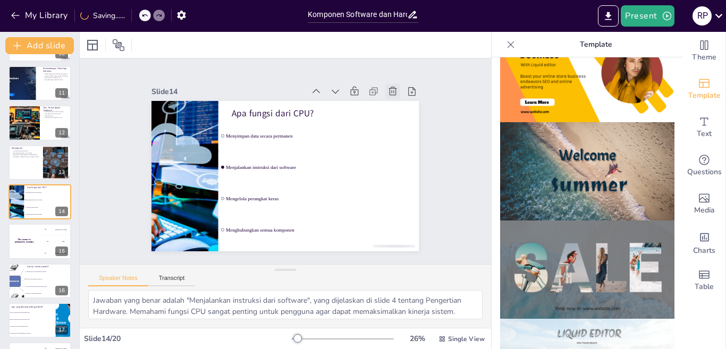
click at [388, 87] on icon at bounding box center [393, 91] width 11 height 11
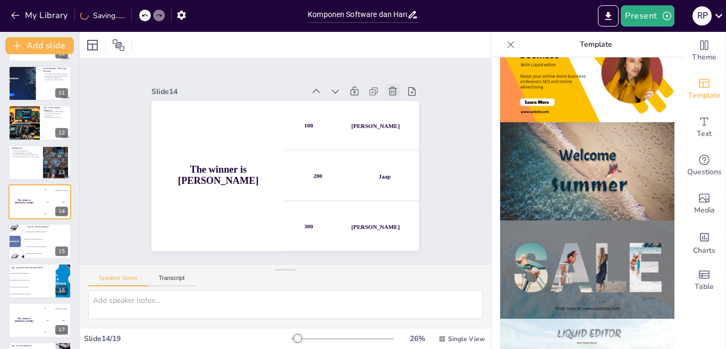
click at [388, 87] on icon at bounding box center [393, 91] width 11 height 11
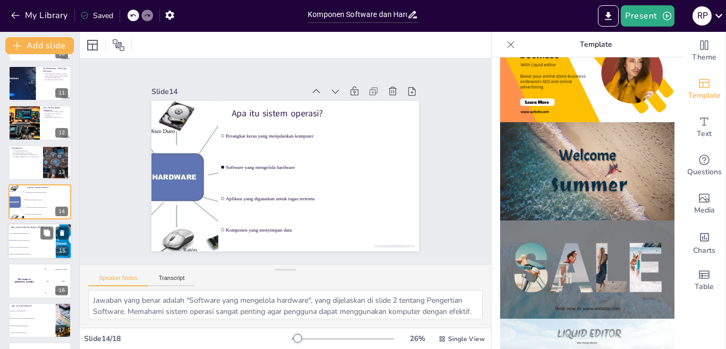
click at [27, 247] on span "Komponen yang menjalankan instruksi" at bounding box center [33, 248] width 46 height 2
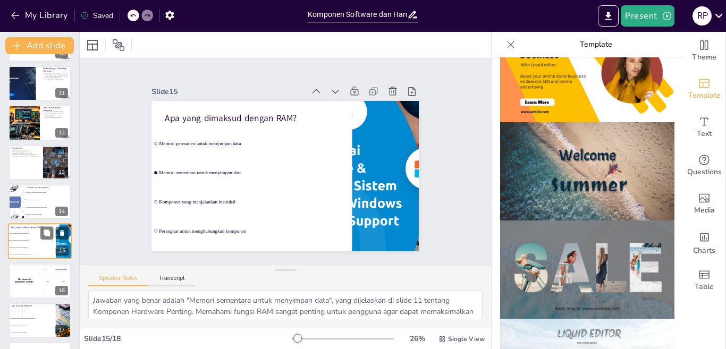
scroll to position [430, 0]
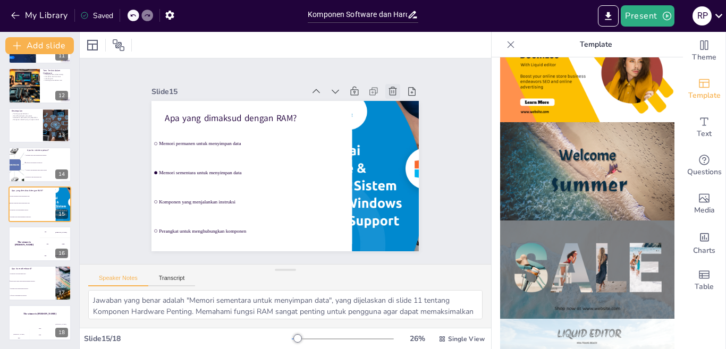
click at [388, 90] on icon at bounding box center [393, 91] width 11 height 11
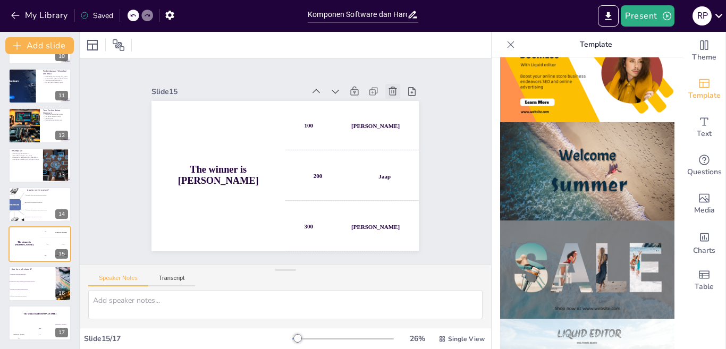
scroll to position [390, 0]
click at [388, 90] on icon at bounding box center [393, 91] width 11 height 11
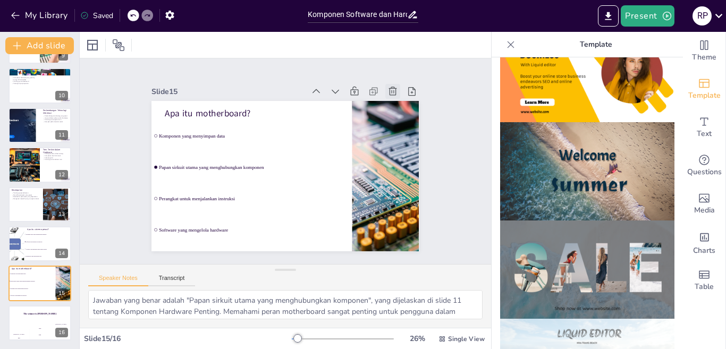
scroll to position [350, 0]
click at [394, 97] on icon at bounding box center [400, 103] width 12 height 12
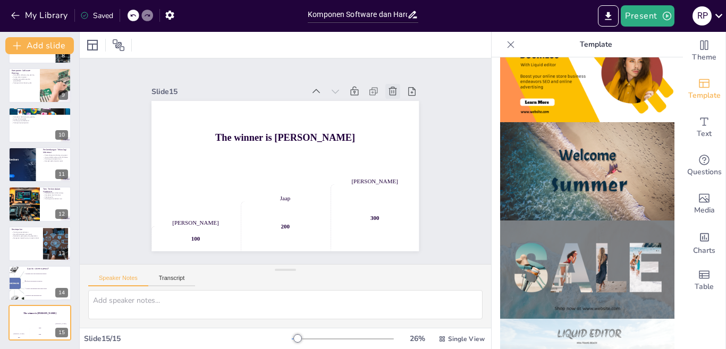
scroll to position [311, 0]
click at [388, 90] on icon at bounding box center [393, 91] width 11 height 11
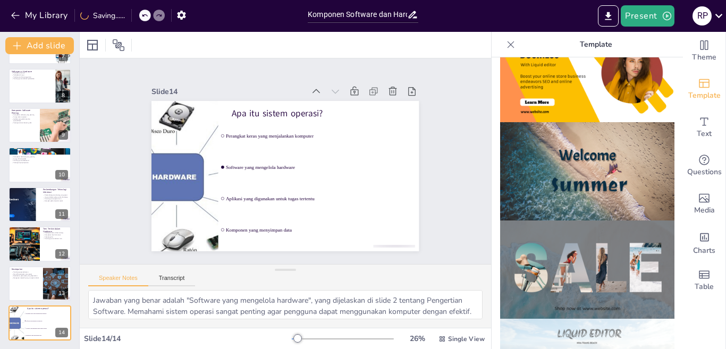
scroll to position [271, 0]
click at [29, 289] on div at bounding box center [40, 284] width 64 height 36
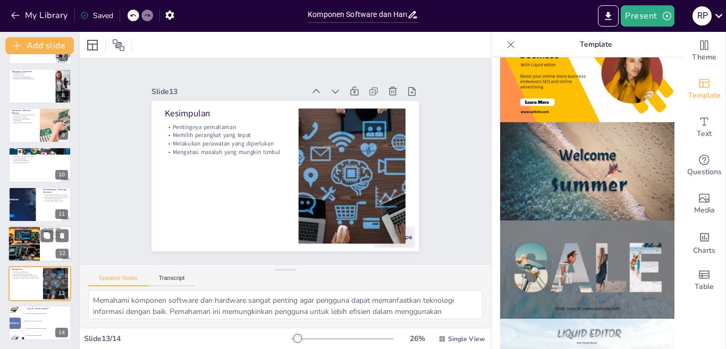
click at [16, 245] on div at bounding box center [24, 244] width 63 height 36
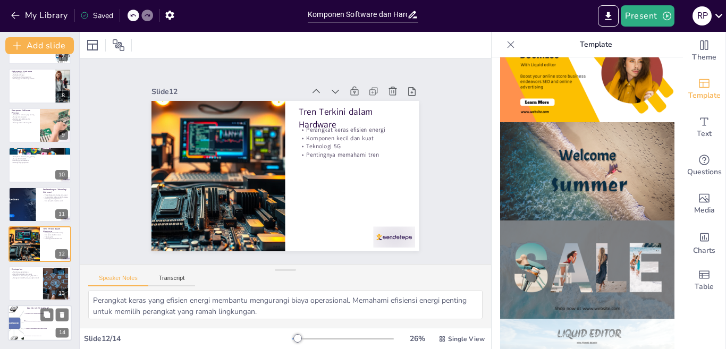
click at [20, 318] on div at bounding box center [16, 323] width 66 height 36
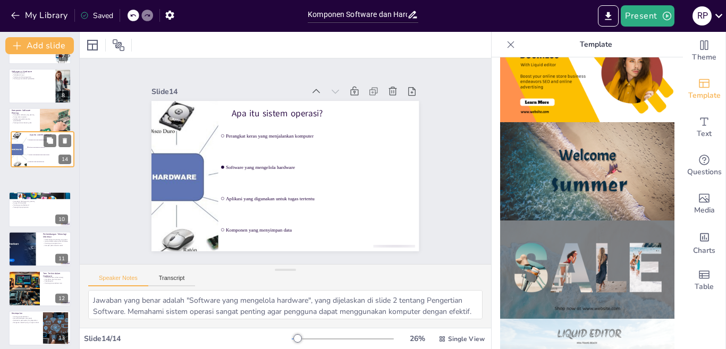
drag, startPoint x: 24, startPoint y: 322, endPoint x: 27, endPoint y: 136, distance: 185.6
click at [27, 137] on ul "Perangkat keras yang menjalankan komputer Software yang mengelola hardware Apli…" at bounding box center [50, 151] width 47 height 29
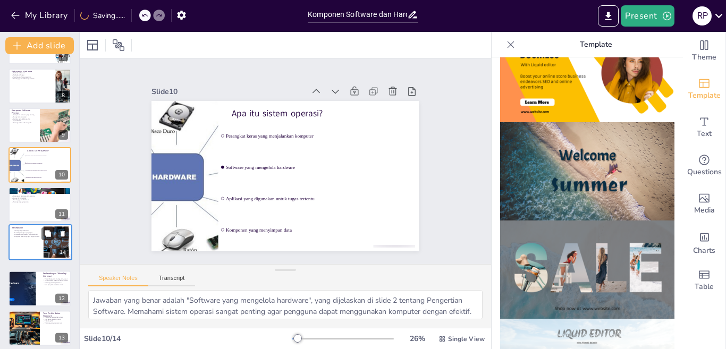
drag, startPoint x: 26, startPoint y: 331, endPoint x: 27, endPoint y: 233, distance: 97.9
click at [27, 225] on div "Kesimpulan Pentingnya pemahaman Memilih perangkat yang tepat Melakukan perawata…" at bounding box center [40, 225] width 63 height 0
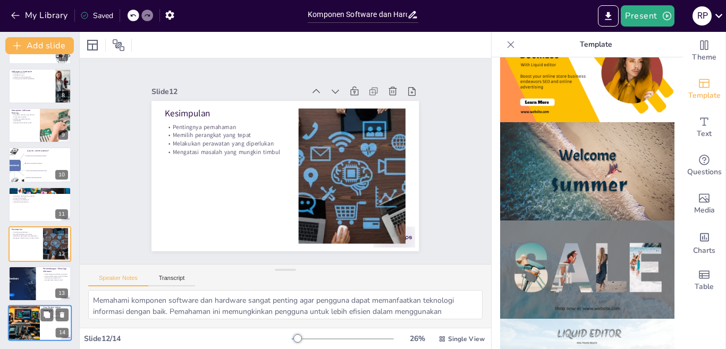
click at [508, 45] on icon at bounding box center [511, 44] width 7 height 7
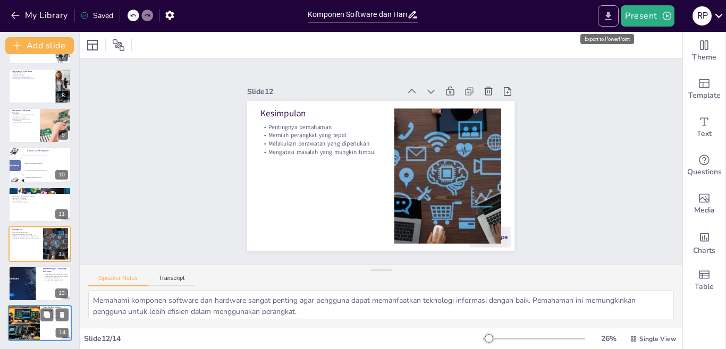
click at [607, 18] on icon "Export to PowerPoint" at bounding box center [608, 16] width 11 height 11
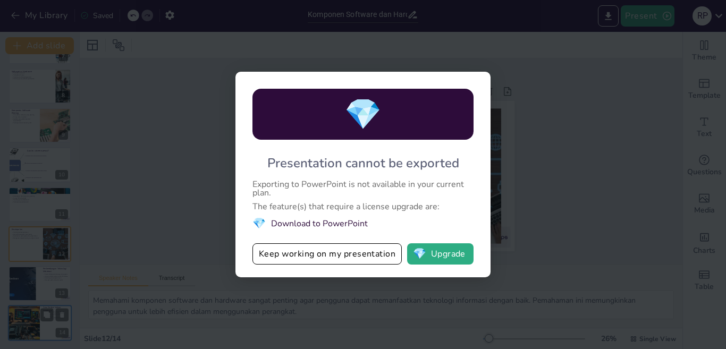
click at [255, 223] on span "💎" at bounding box center [259, 223] width 13 height 14
click at [257, 224] on span "💎" at bounding box center [259, 223] width 13 height 14
click at [289, 253] on button "Keep working on my presentation" at bounding box center [327, 254] width 149 height 21
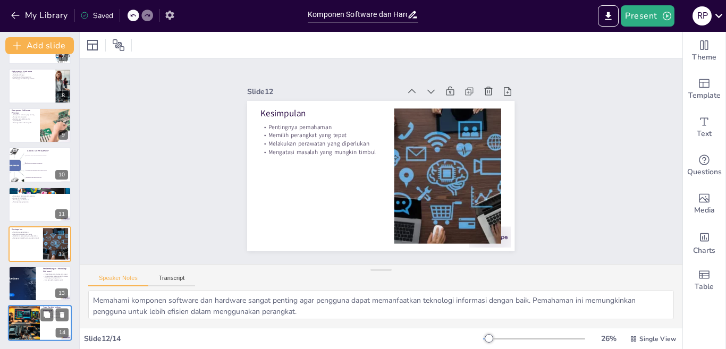
click at [170, 18] on icon "button" at bounding box center [169, 15] width 9 height 9
click at [169, 12] on icon "button" at bounding box center [169, 15] width 9 height 9
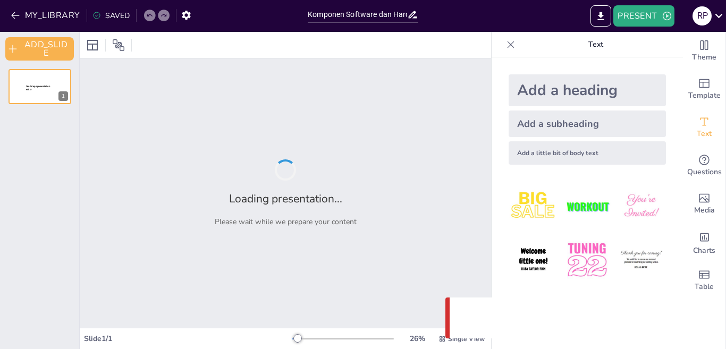
type input "Komponen Software dan Hardware: Dasar-dasar Teknologi Informasi"
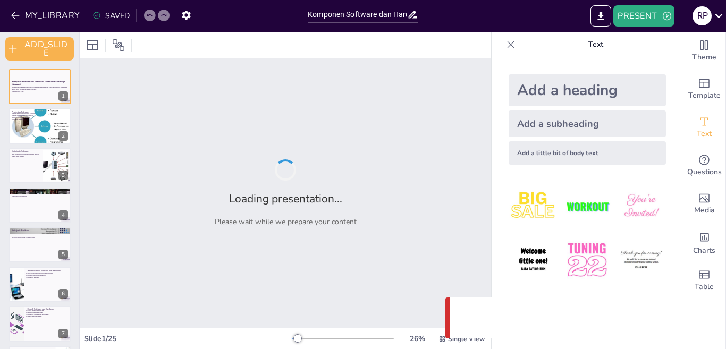
checkbox input "true"
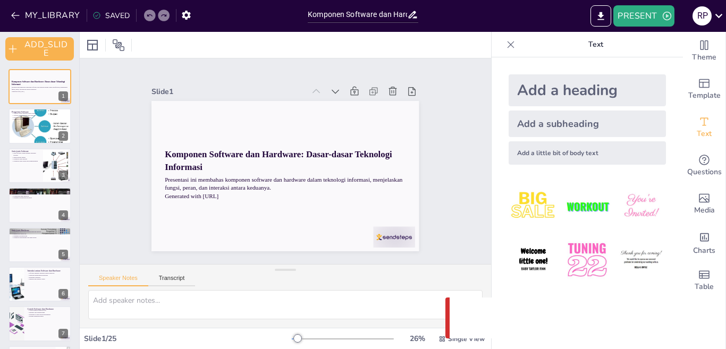
checkbox input "true"
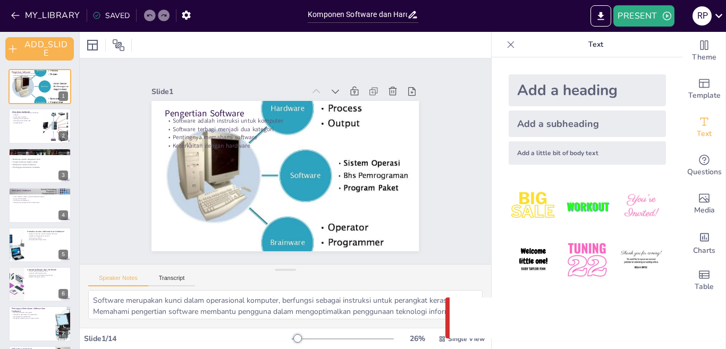
type textarea "Software merupakan kunci dalam operasional komputer, berfungsi sebagai instruks…"
click at [116, 16] on div "SAVED" at bounding box center [111, 16] width 37 height 10
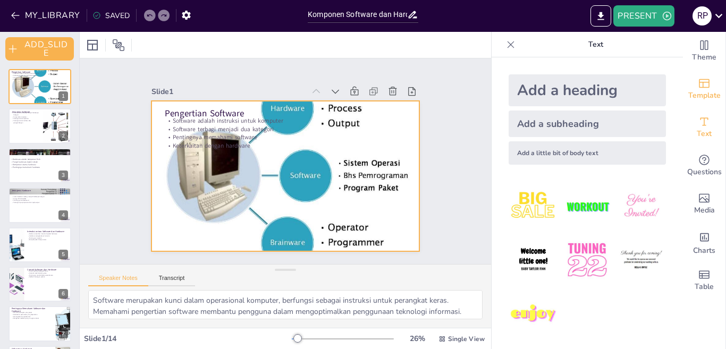
checkbox input "true"
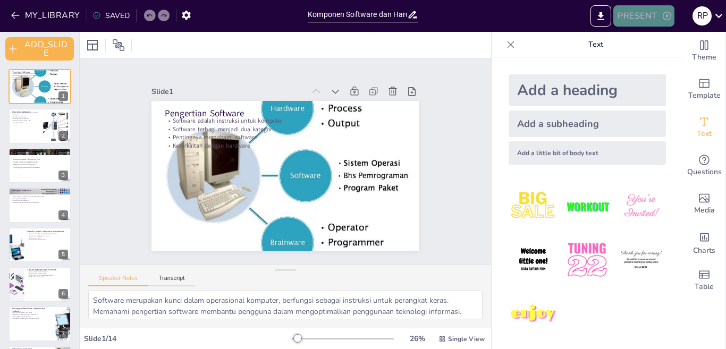
click at [620, 10] on button "PRESENT" at bounding box center [644, 15] width 61 height 21
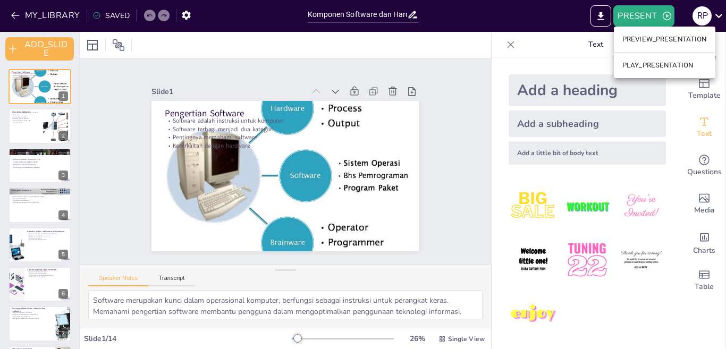
click at [650, 36] on li "PREVIEW_PRESENTATION" at bounding box center [665, 39] width 102 height 17
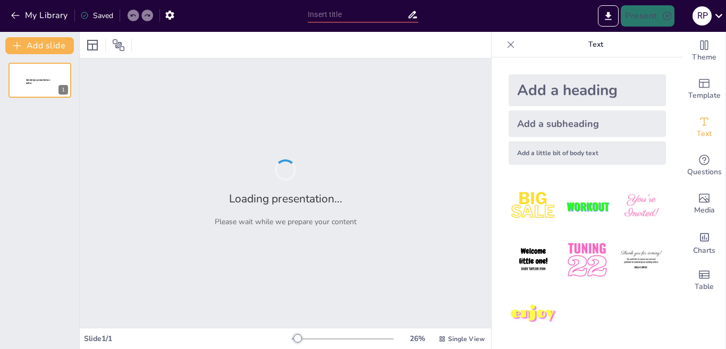
type input "Komponen Software dan Hardware: Dasar-dasar Teknologi Informasi"
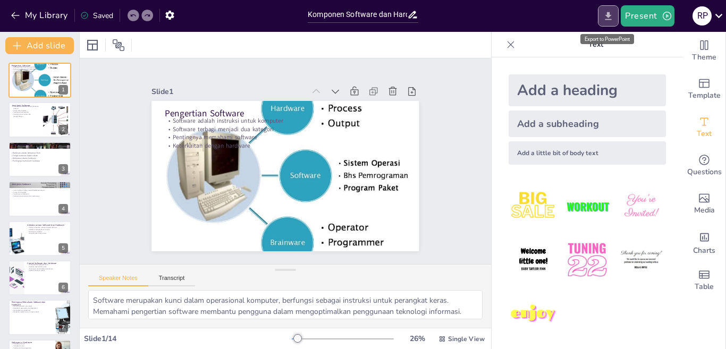
click at [608, 12] on icon "Export to PowerPoint" at bounding box center [608, 16] width 11 height 11
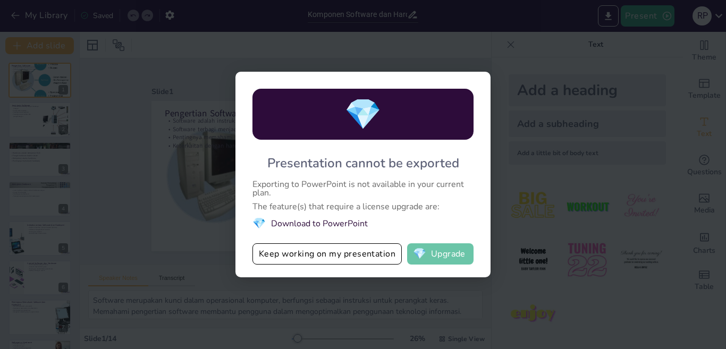
click at [459, 252] on button "💎 Upgrade" at bounding box center [440, 254] width 66 height 21
checkbox input "true"
